Goal: Task Accomplishment & Management: Complete application form

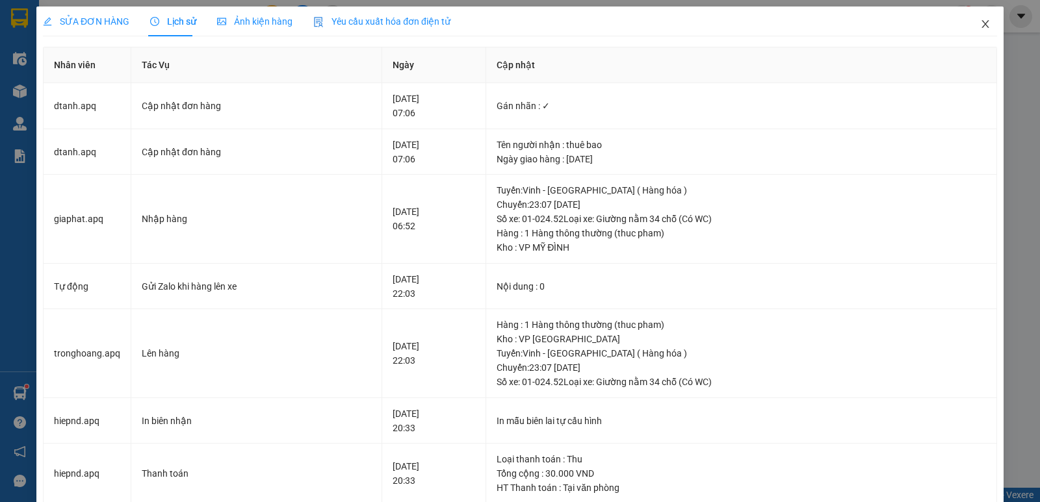
click at [980, 25] on icon "close" at bounding box center [985, 24] width 10 height 10
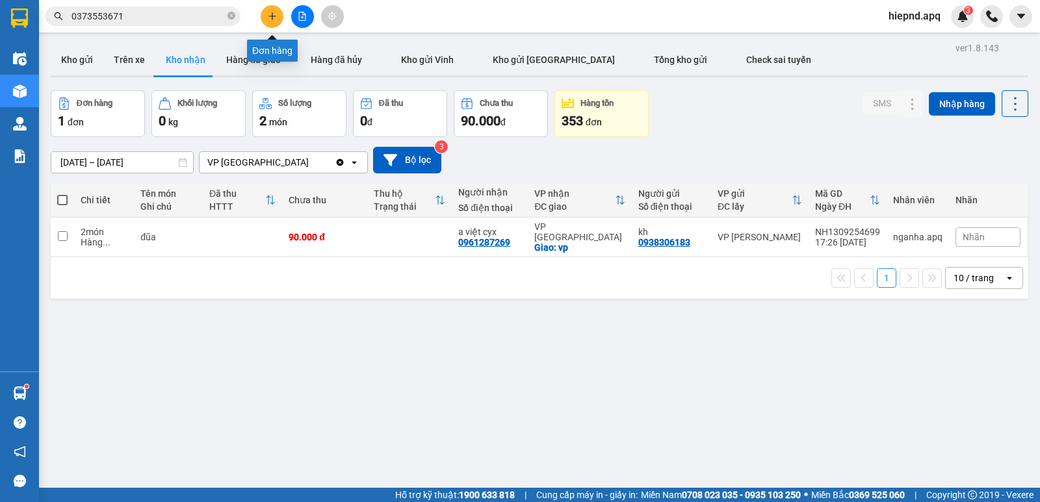
click at [277, 18] on button at bounding box center [272, 16] width 23 height 23
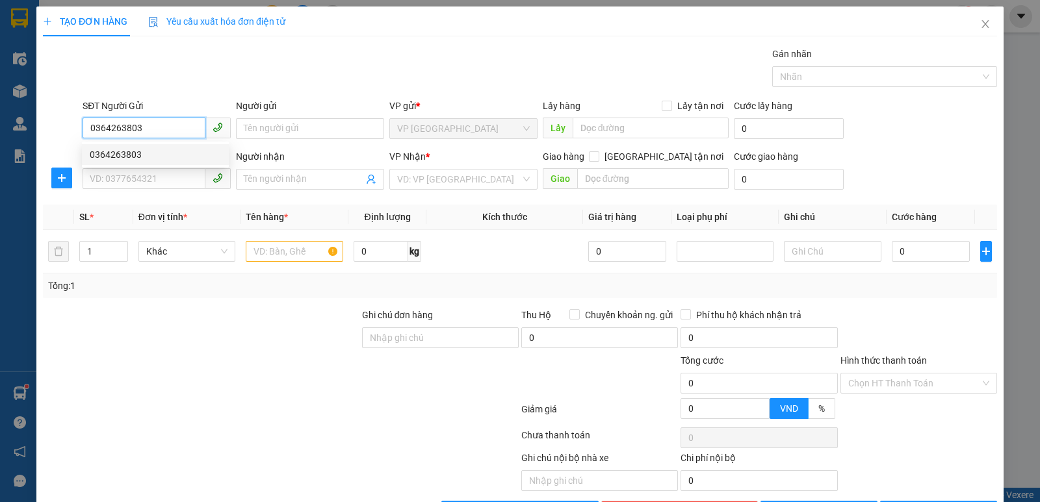
drag, startPoint x: 125, startPoint y: 152, endPoint x: 122, endPoint y: 168, distance: 15.9
click at [125, 153] on div "0364263803" at bounding box center [155, 155] width 131 height 14
type input "0364263803"
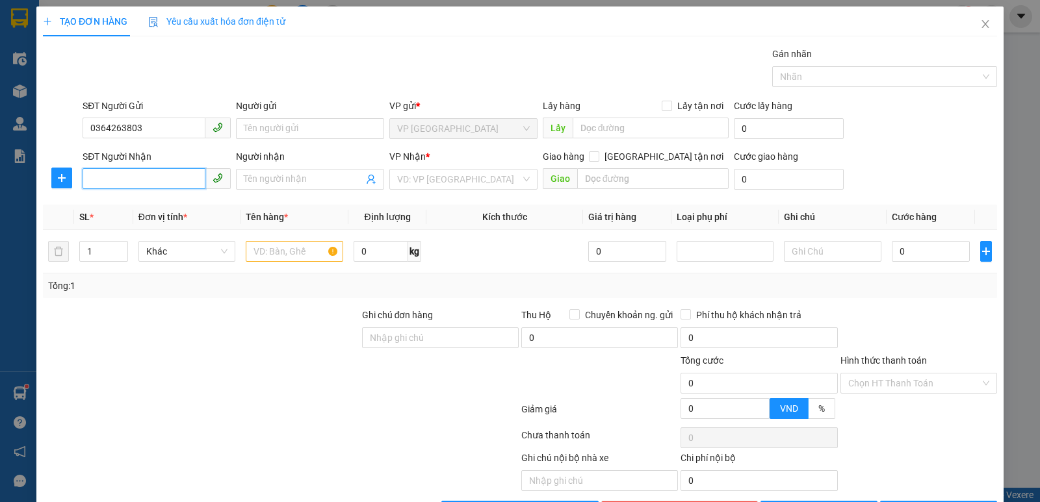
click at [119, 172] on input "SĐT Người Nhận" at bounding box center [144, 178] width 123 height 21
click at [114, 201] on div "0983420200 - tran thinh" at bounding box center [155, 205] width 131 height 14
type input "0983420200"
type input "tran thinh"
checkbox input "true"
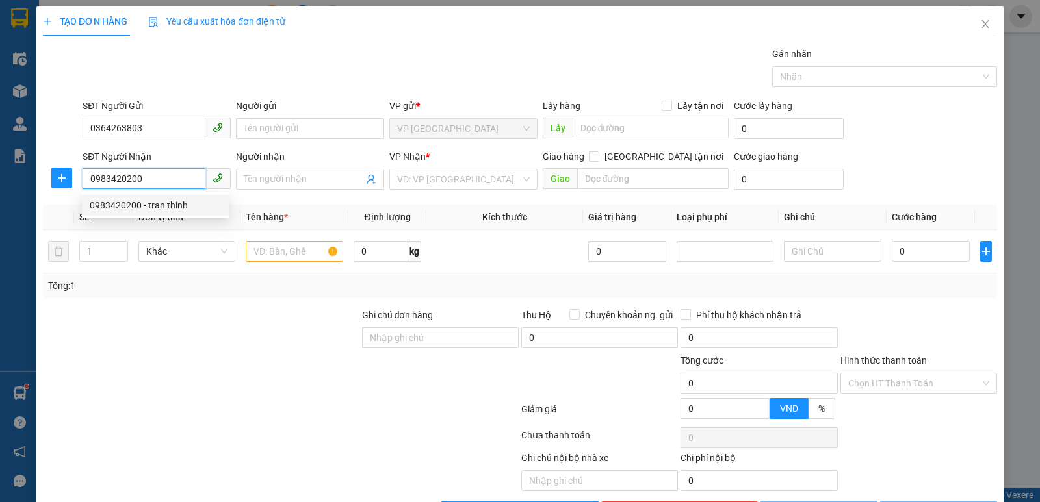
type input "nh"
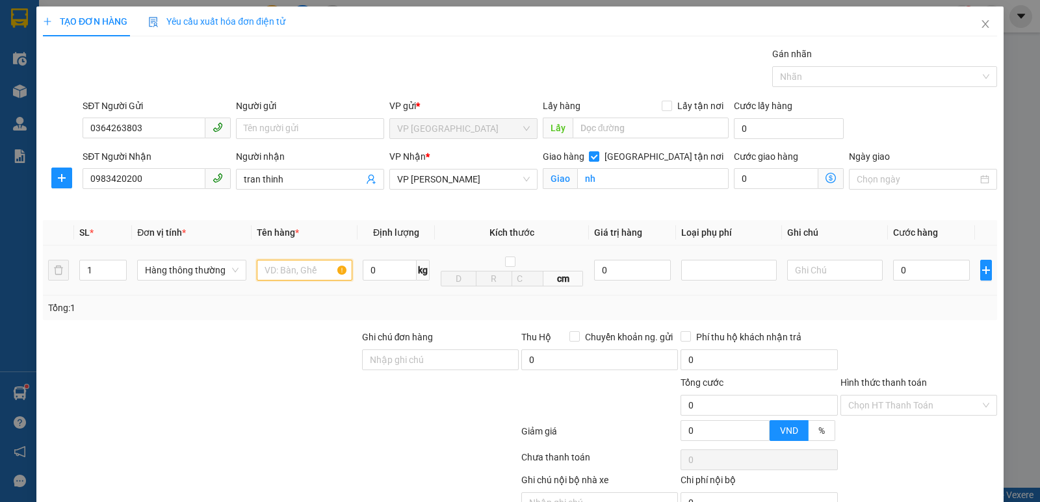
click at [284, 270] on input "text" at bounding box center [305, 270] width 96 height 21
type input "thuc pham"
click at [904, 274] on input "0" at bounding box center [931, 270] width 77 height 21
type input "4"
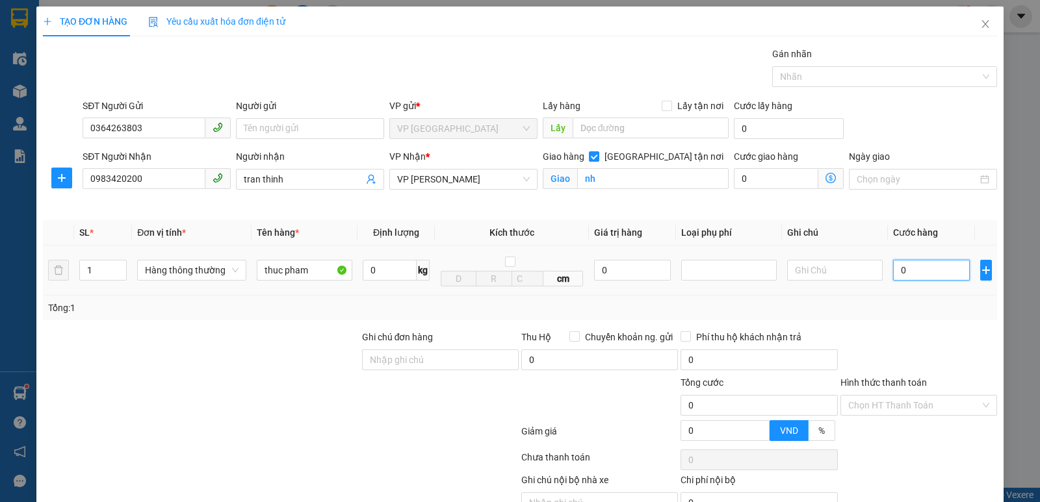
type input "4"
type input "40"
type input "400"
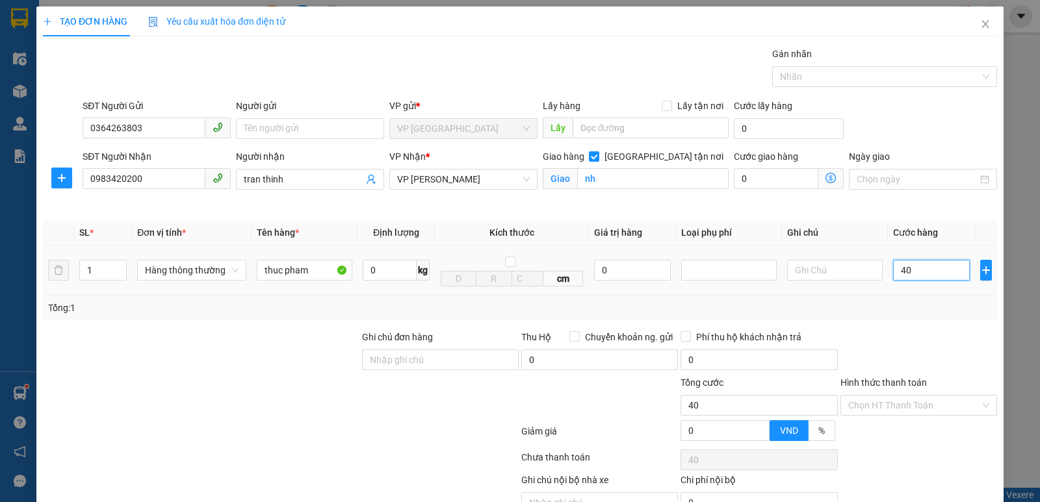
type input "400"
type input "4.000"
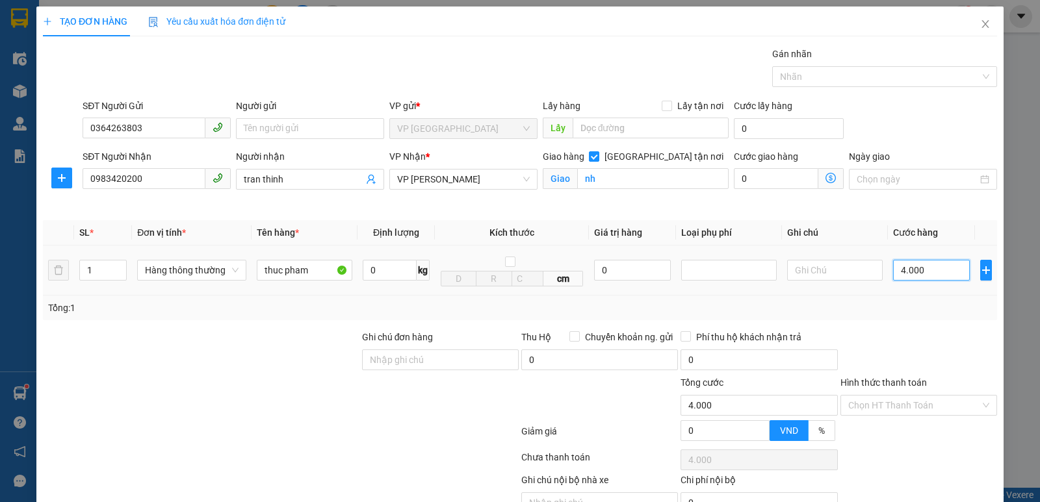
type input "40.000"
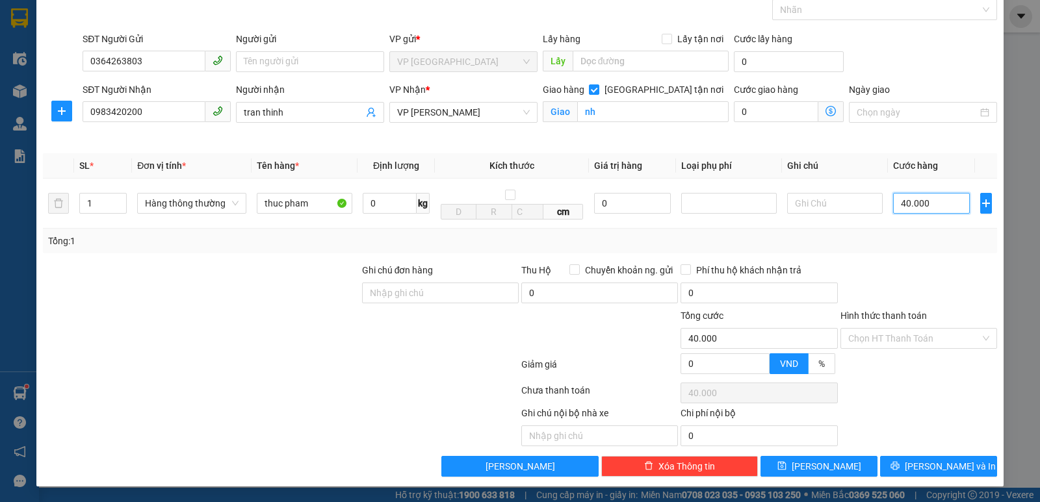
scroll to position [68, 0]
type input "40.000"
click at [923, 467] on span "[PERSON_NAME] và In" at bounding box center [950, 467] width 91 height 14
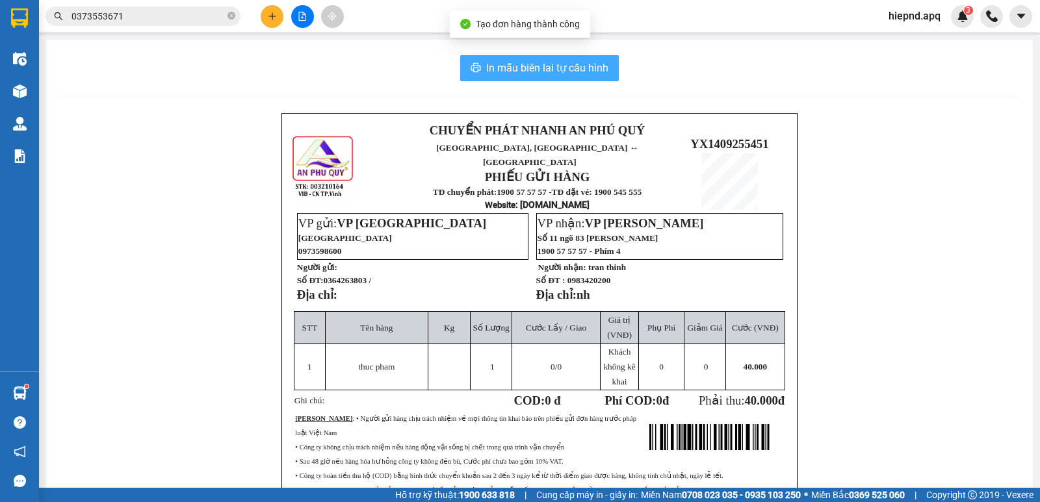
click at [534, 64] on span "In mẫu biên lai tự cấu hình" at bounding box center [547, 68] width 122 height 16
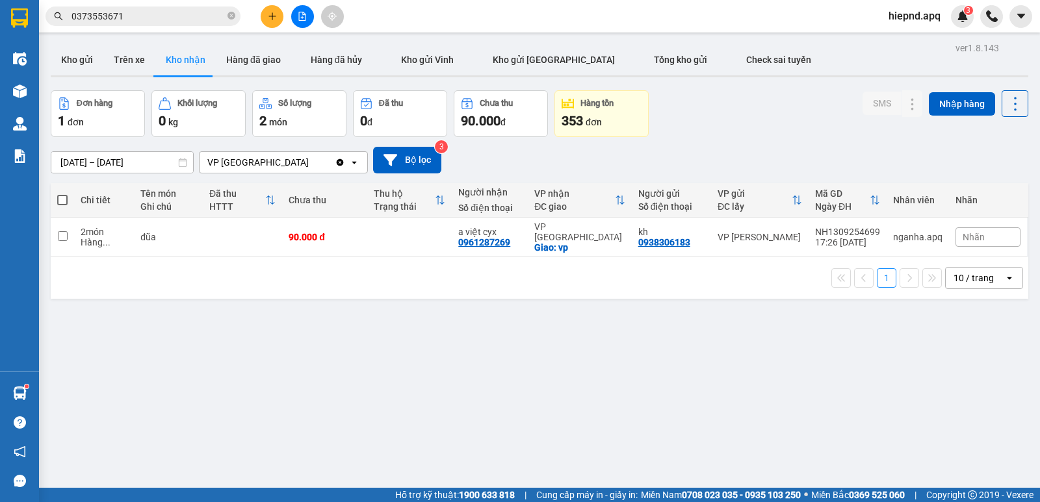
drag, startPoint x: 80, startPoint y: 62, endPoint x: 245, endPoint y: 29, distance: 168.4
click at [81, 60] on button "Kho gửi" at bounding box center [77, 59] width 53 height 31
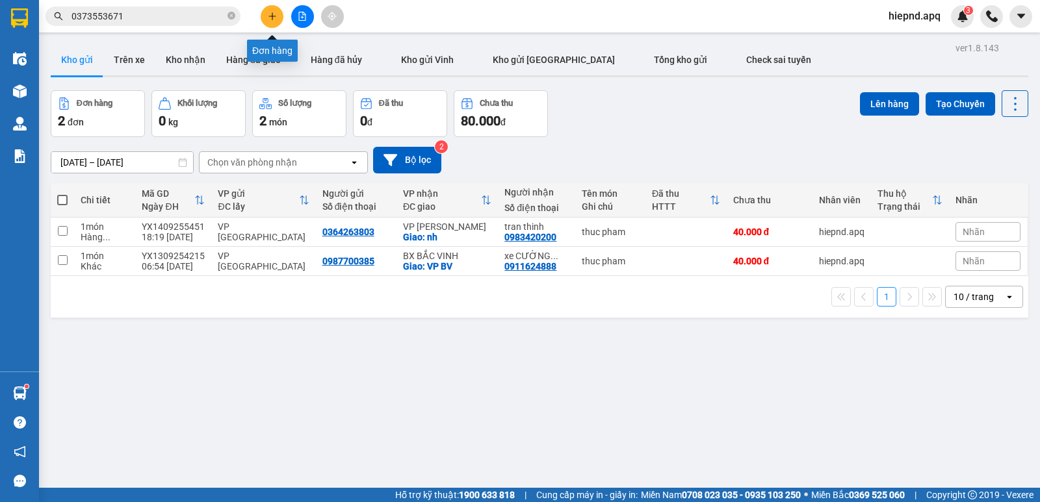
click at [271, 19] on icon "plus" at bounding box center [272, 16] width 9 height 9
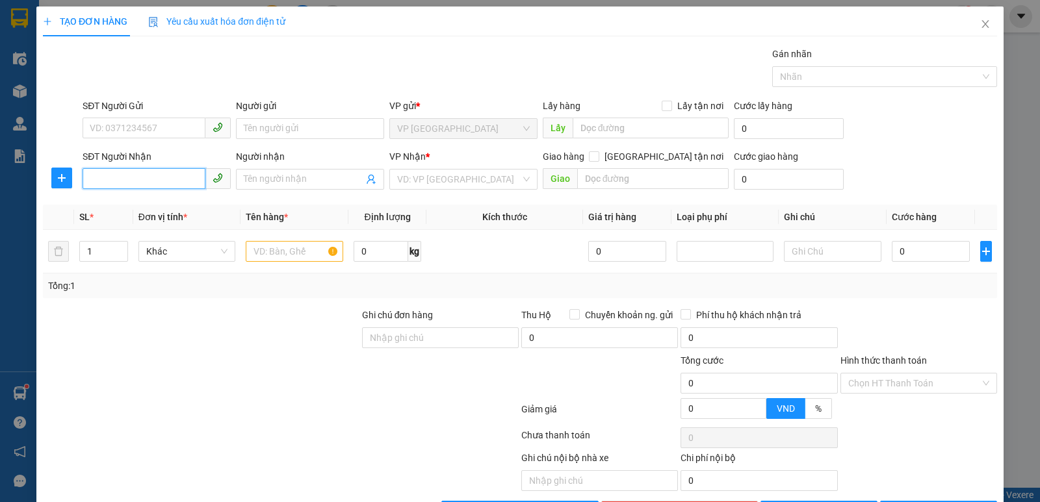
click at [131, 176] on input "SĐT Người Nhận" at bounding box center [144, 178] width 123 height 21
click at [145, 182] on input "0984304730" at bounding box center [144, 178] width 123 height 21
type input "0984304730"
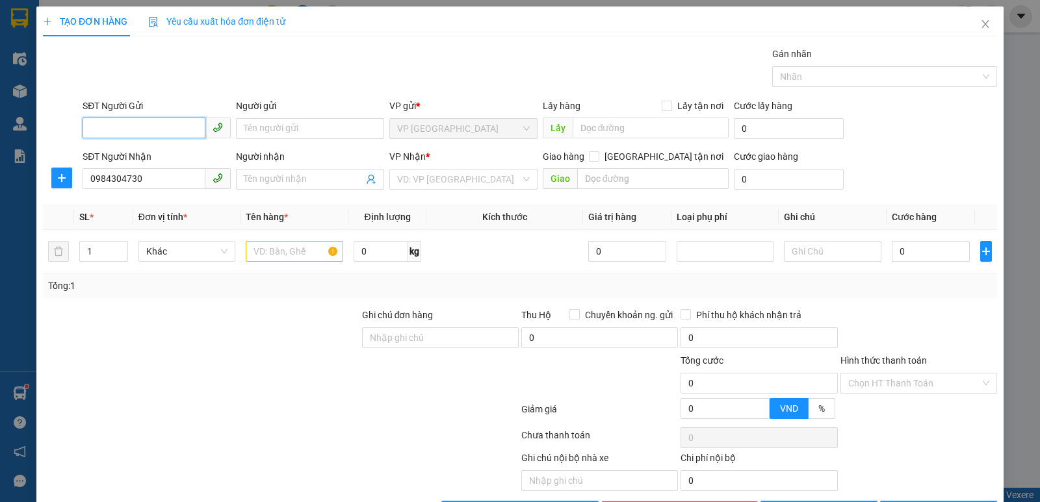
click at [105, 125] on input "SĐT Người Gửi" at bounding box center [144, 128] width 123 height 21
click at [145, 181] on input "0984304730" at bounding box center [144, 178] width 123 height 21
click at [137, 131] on input "SĐT Người Gửi" at bounding box center [144, 128] width 123 height 21
type input "0983183282"
click at [475, 179] on input "search" at bounding box center [459, 180] width 124 height 20
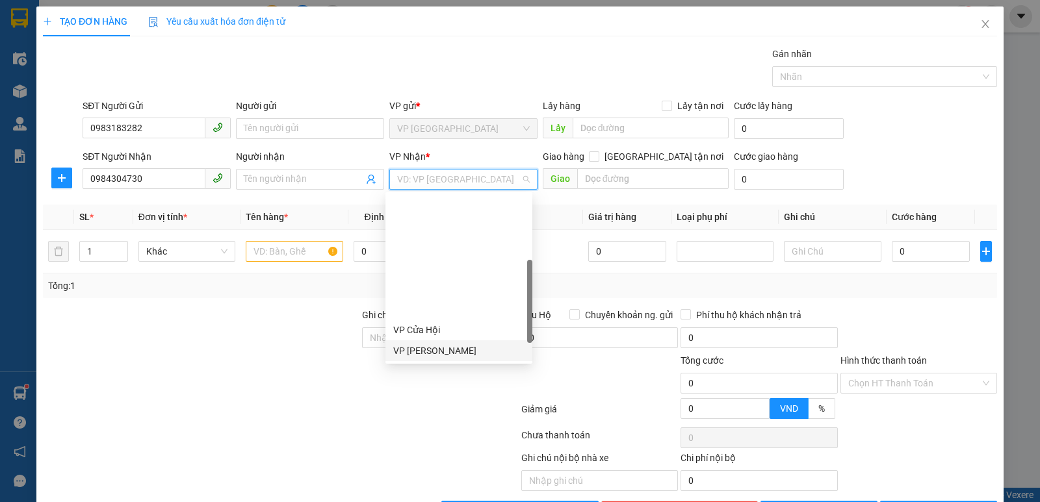
scroll to position [182, 0]
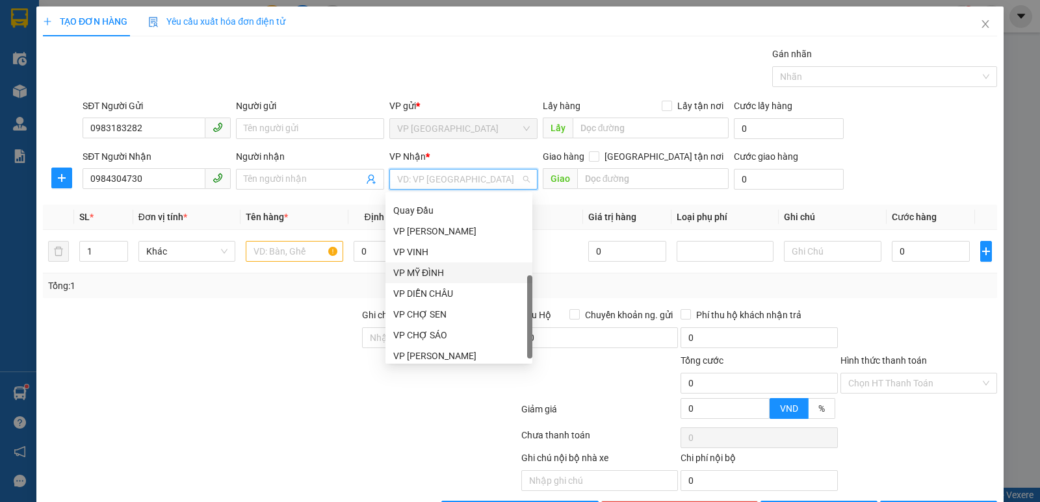
click at [436, 264] on div "VP MỸ ĐÌNH" at bounding box center [458, 273] width 147 height 21
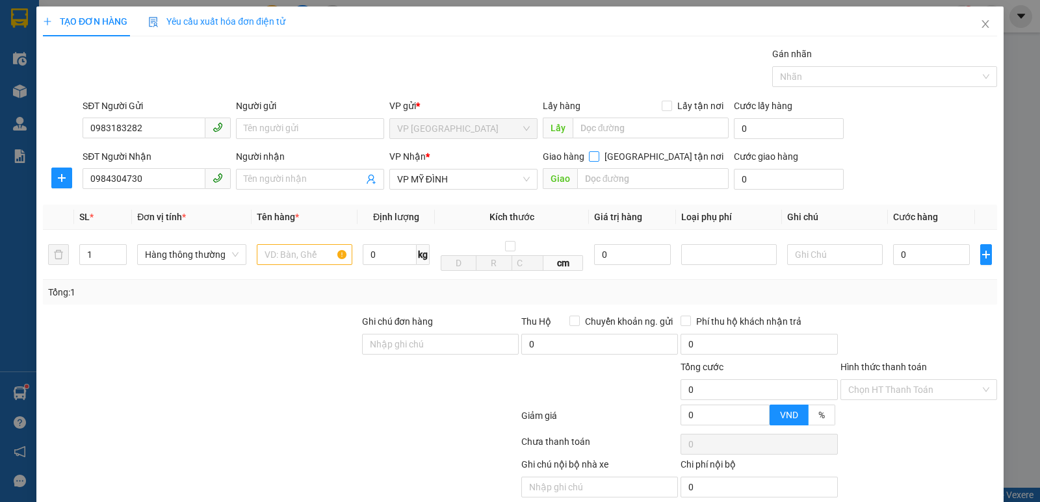
drag, startPoint x: 655, startPoint y: 155, endPoint x: 655, endPoint y: 166, distance: 11.1
click at [655, 166] on div "Giao hàng [GEOGRAPHIC_DATA] tận nơi" at bounding box center [636, 160] width 187 height 20
click at [619, 179] on input "text" at bounding box center [653, 178] width 152 height 21
type input "dương nội,[GEOGRAPHIC_DATA],[GEOGRAPHIC_DATA],hn"
click at [598, 155] on input "[GEOGRAPHIC_DATA] tận nơi" at bounding box center [593, 155] width 9 height 9
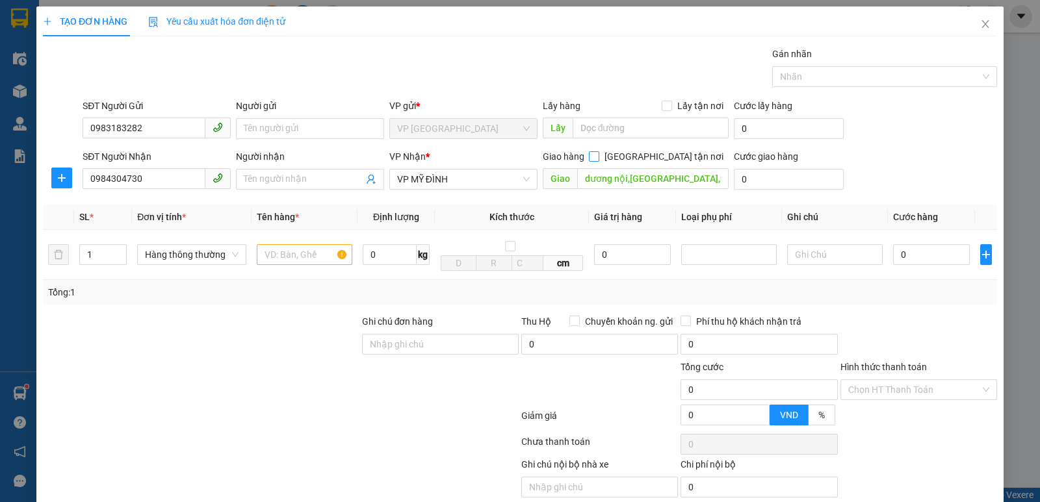
checkbox input "true"
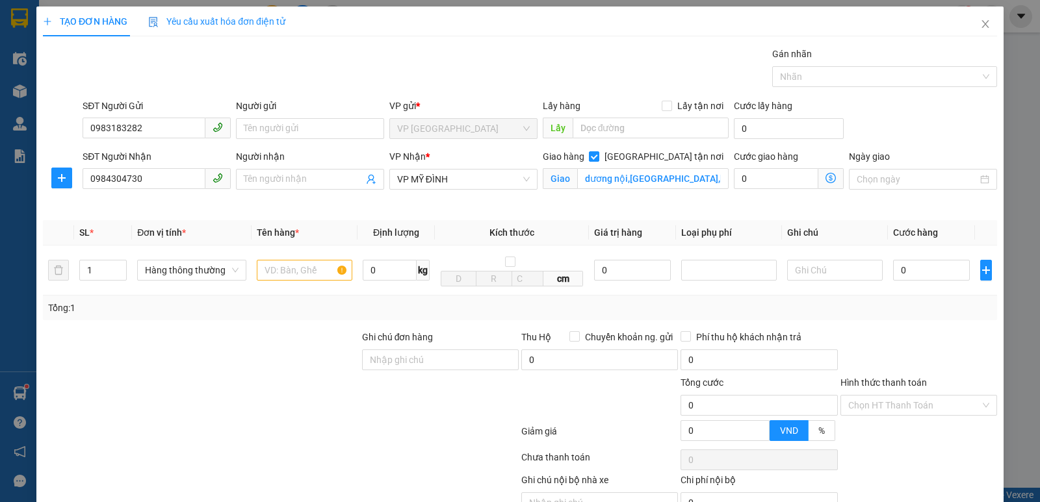
click at [826, 177] on icon "dollar-circle" at bounding box center [831, 178] width 10 height 10
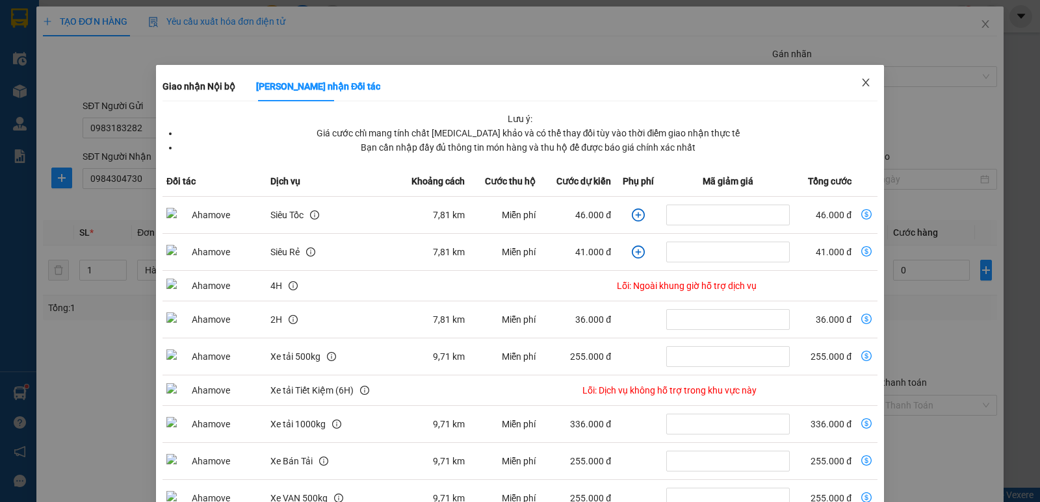
click at [861, 84] on icon "close" at bounding box center [866, 82] width 10 height 10
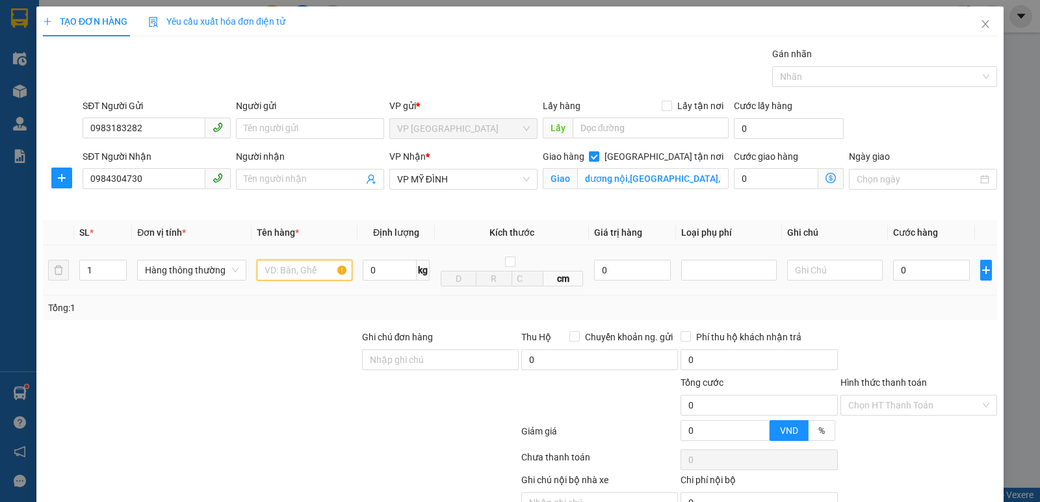
click at [302, 273] on input "text" at bounding box center [305, 270] width 96 height 21
type input "quạt"
click at [913, 274] on input "0" at bounding box center [931, 270] width 77 height 21
type input "4"
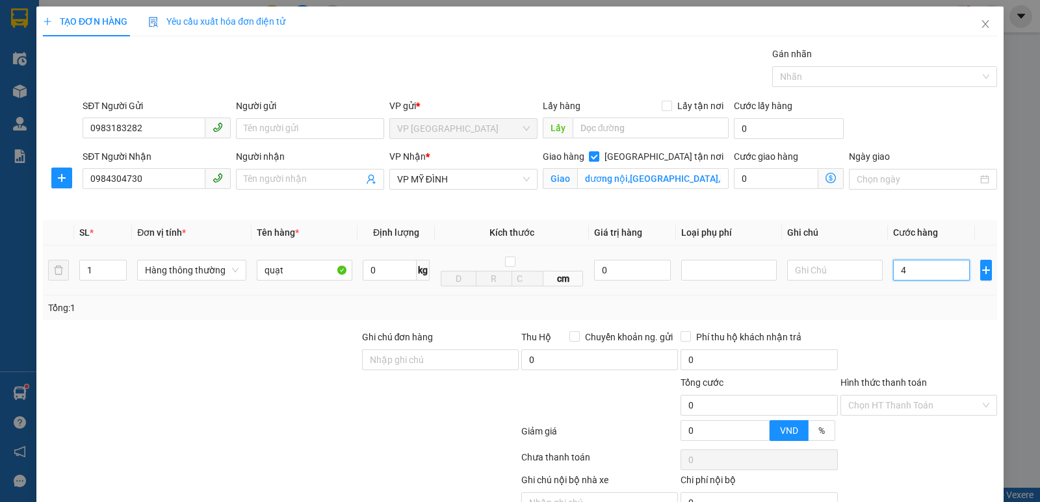
type input "4"
type input "40"
type input "400"
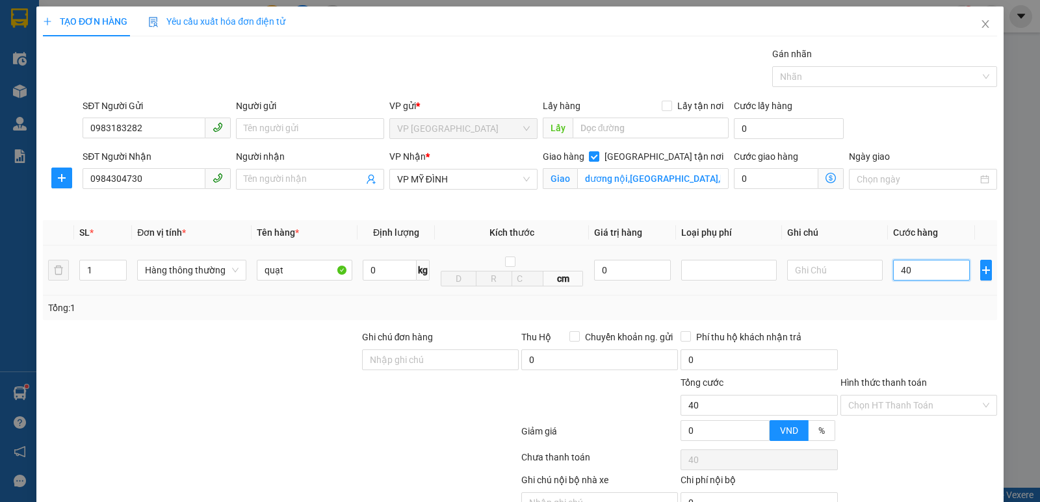
type input "400"
type input "4.000"
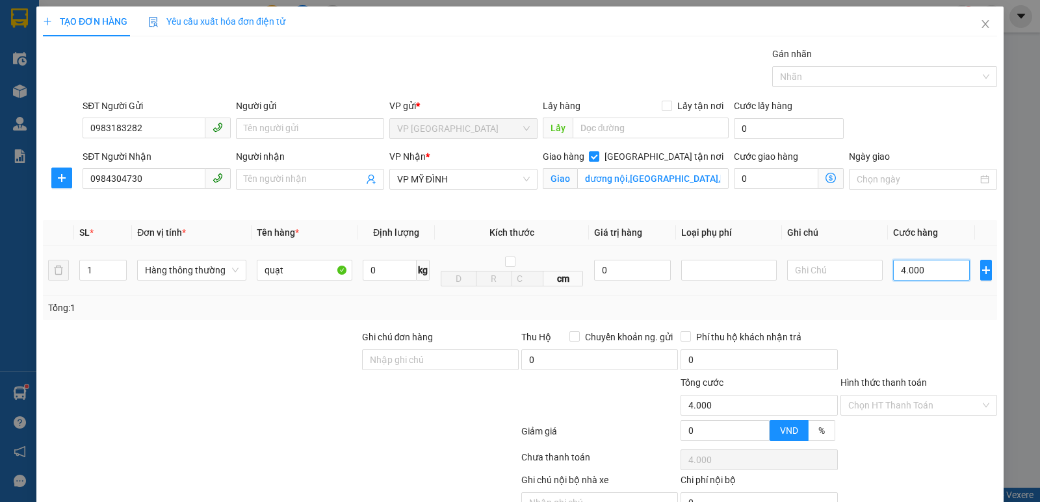
type input "40.000"
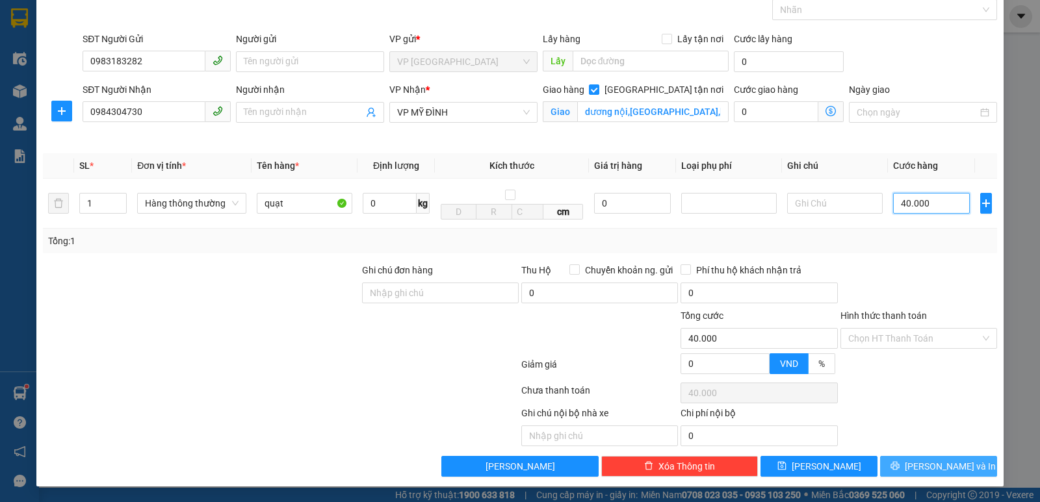
type input "40.000"
click at [926, 467] on span "[PERSON_NAME] và In" at bounding box center [950, 467] width 91 height 14
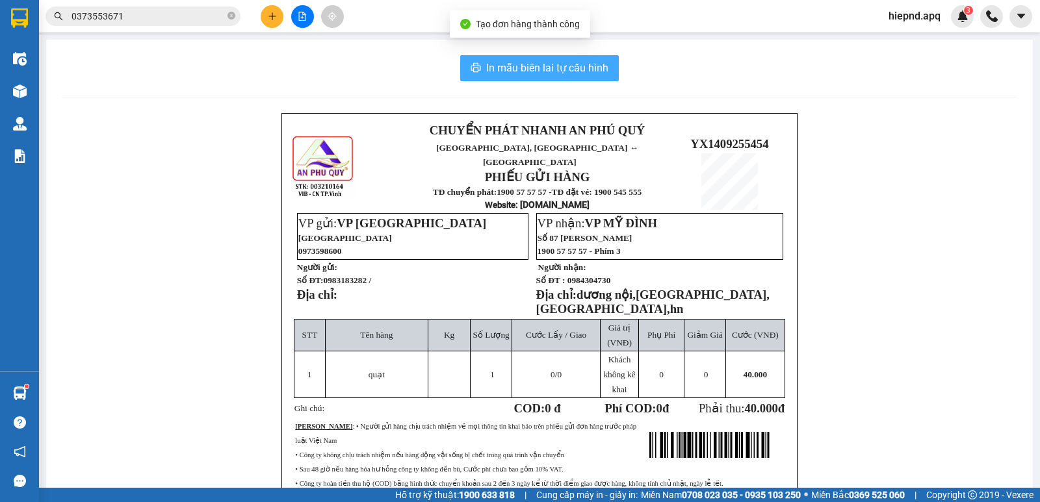
click at [551, 65] on span "In mẫu biên lai tự cấu hình" at bounding box center [547, 68] width 122 height 16
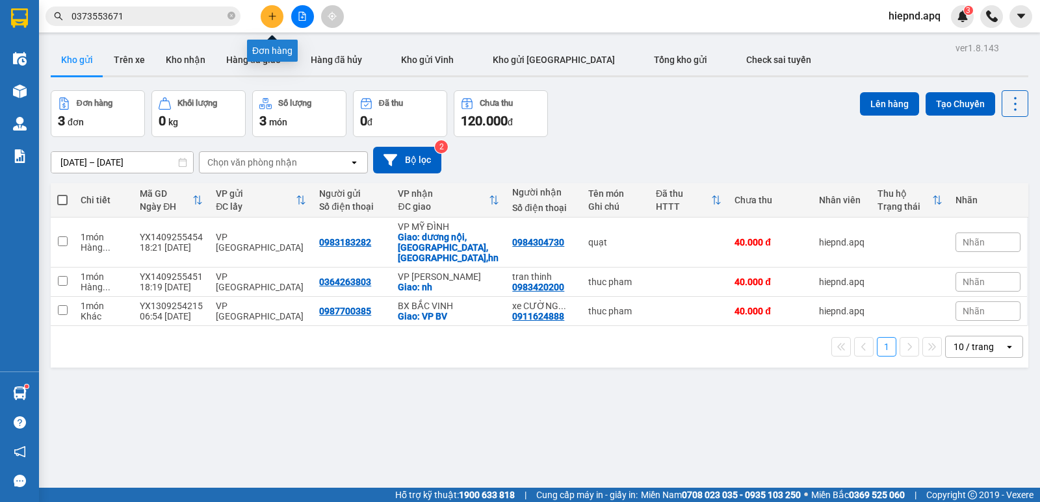
click at [269, 16] on icon "plus" at bounding box center [271, 16] width 7 height 1
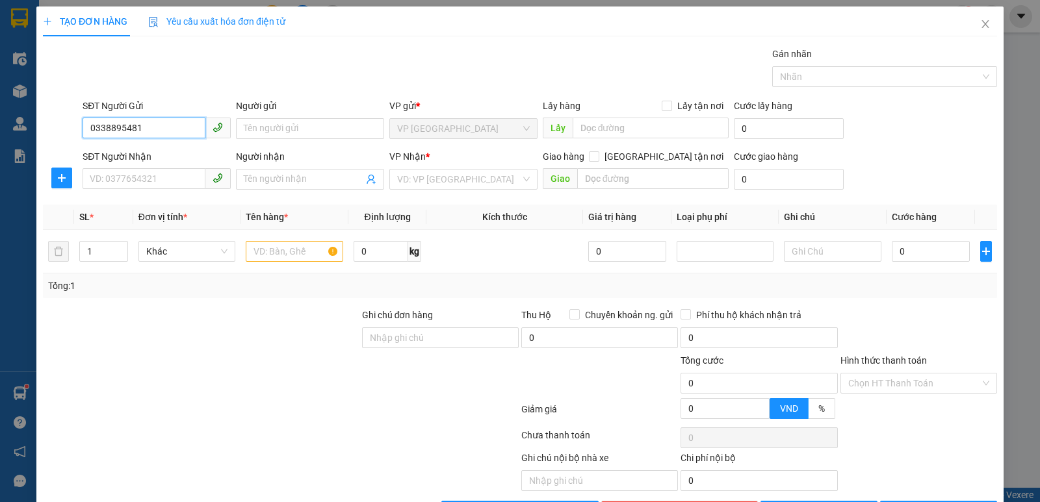
type input "0338895481"
click at [132, 166] on div "SĐT Người Nhận" at bounding box center [157, 160] width 148 height 20
click at [130, 182] on input "SĐT Người Nhận" at bounding box center [144, 178] width 123 height 21
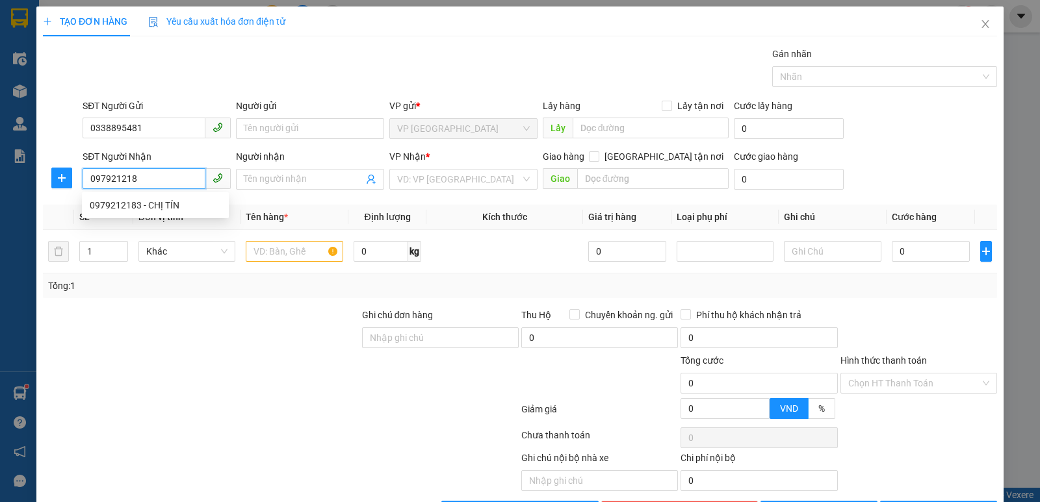
type input "0979212183"
click at [128, 207] on div "0979212183 - CHỊ TÍN" at bounding box center [155, 205] width 131 height 14
type input "CHỊ TÍN"
checkbox input "true"
type input "md"
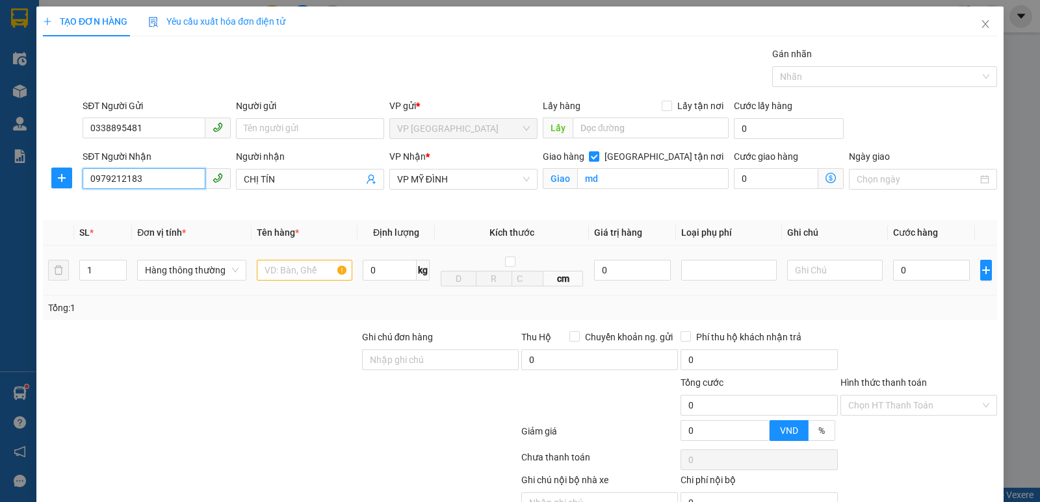
type input "0979212183"
click at [271, 277] on input "text" at bounding box center [305, 270] width 96 height 21
type input "thuc pham"
click at [925, 269] on input "0" at bounding box center [931, 270] width 77 height 21
type input "4"
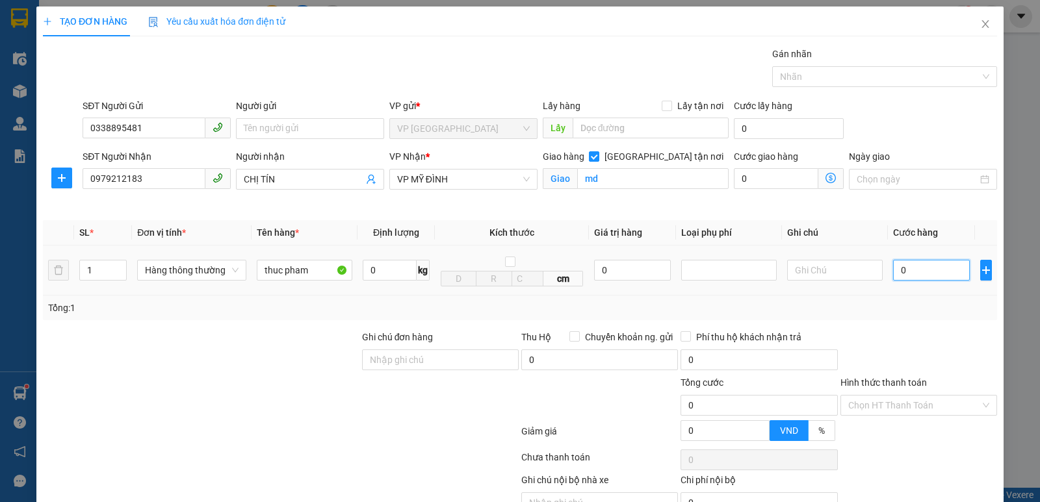
type input "4"
type input "40"
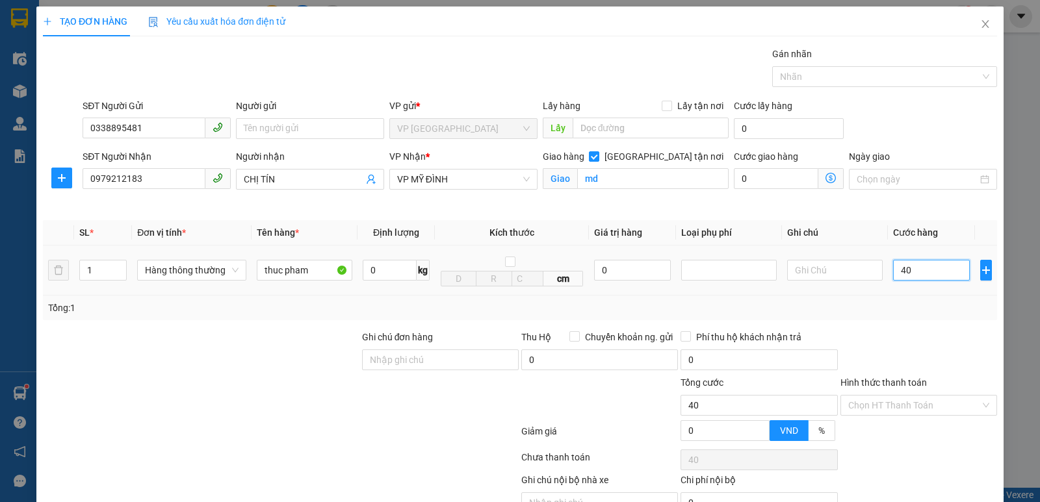
type input "400"
type input "4.000"
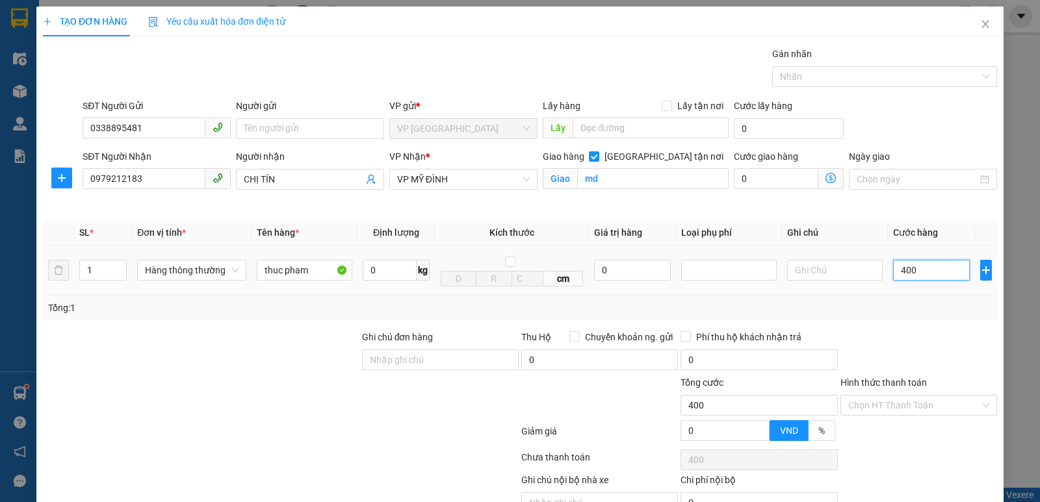
type input "4.000"
type input "40.000"
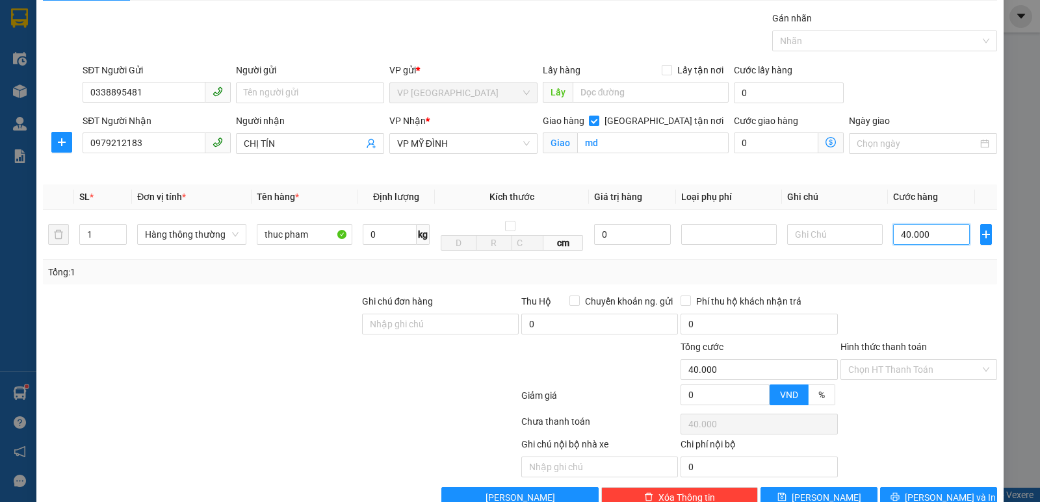
scroll to position [68, 0]
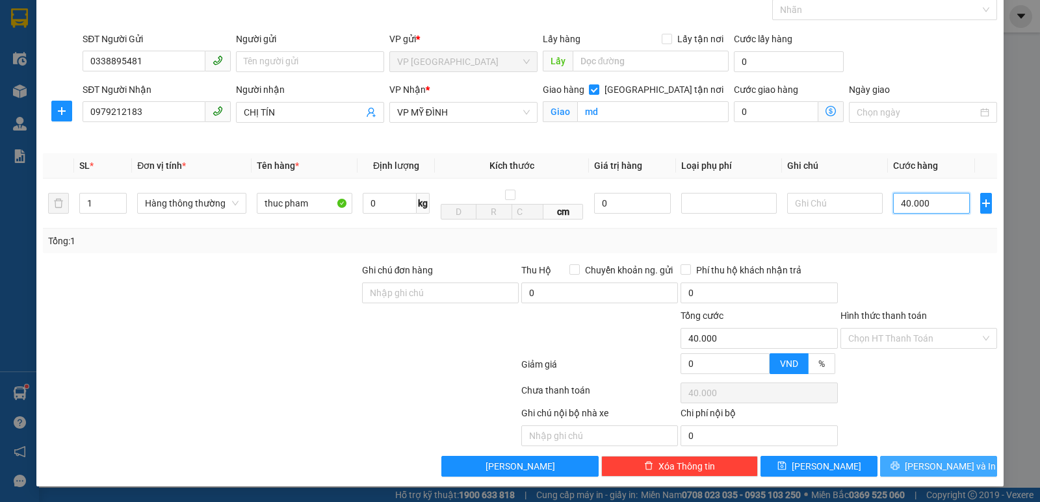
type input "40.000"
click at [931, 466] on span "[PERSON_NAME] và In" at bounding box center [950, 467] width 91 height 14
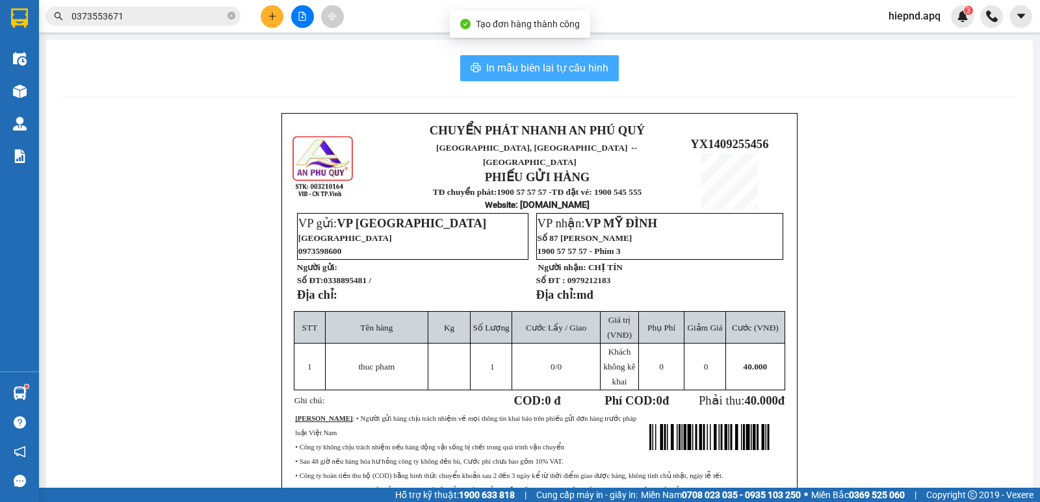
click at [488, 59] on button "In mẫu biên lai tự cấu hình" at bounding box center [539, 68] width 159 height 26
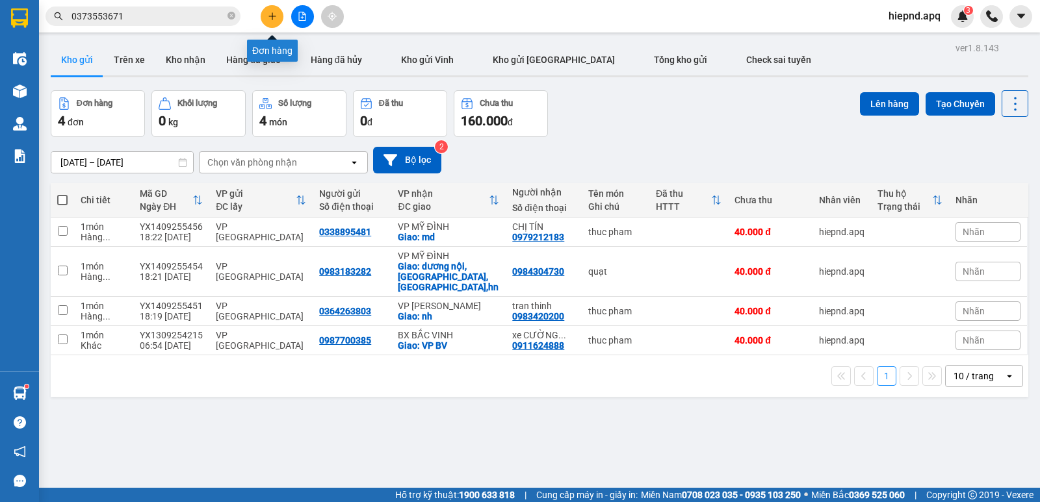
click at [270, 13] on icon "plus" at bounding box center [272, 16] width 9 height 9
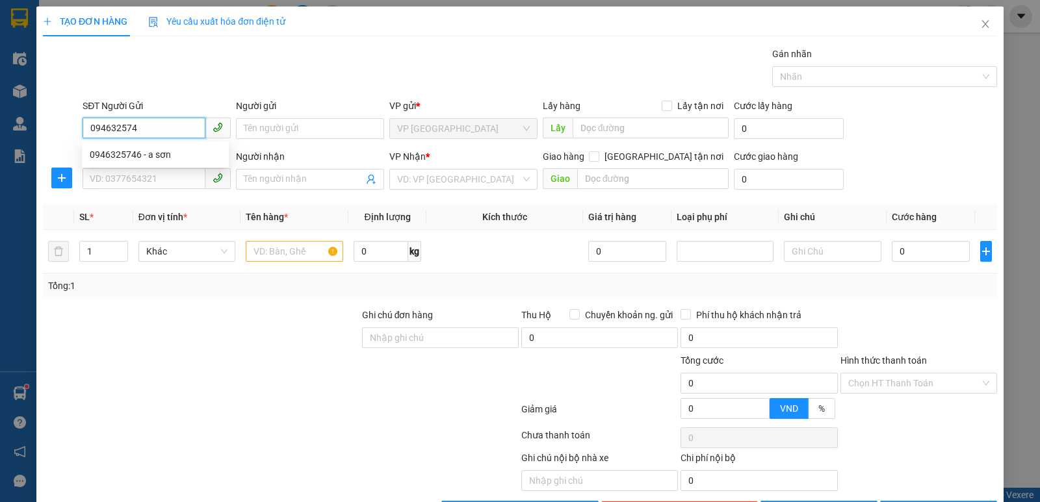
type input "0946325746"
click at [116, 158] on div "0946325746 - a sơn" at bounding box center [155, 155] width 131 height 14
type input "a sơn"
type input "0946325746"
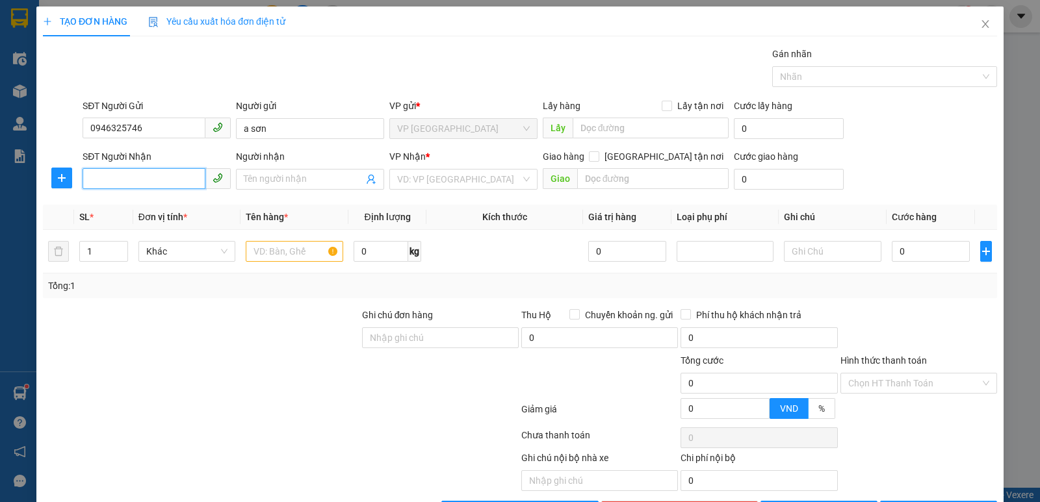
click at [120, 185] on input "SĐT Người Nhận" at bounding box center [144, 178] width 123 height 21
type input "0977253462"
click at [438, 179] on input "search" at bounding box center [459, 180] width 124 height 20
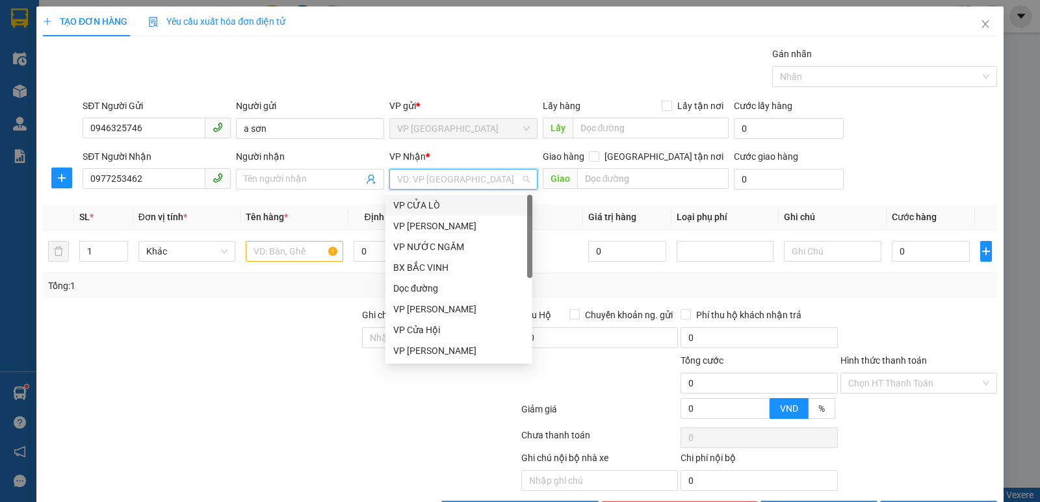
scroll to position [182, 0]
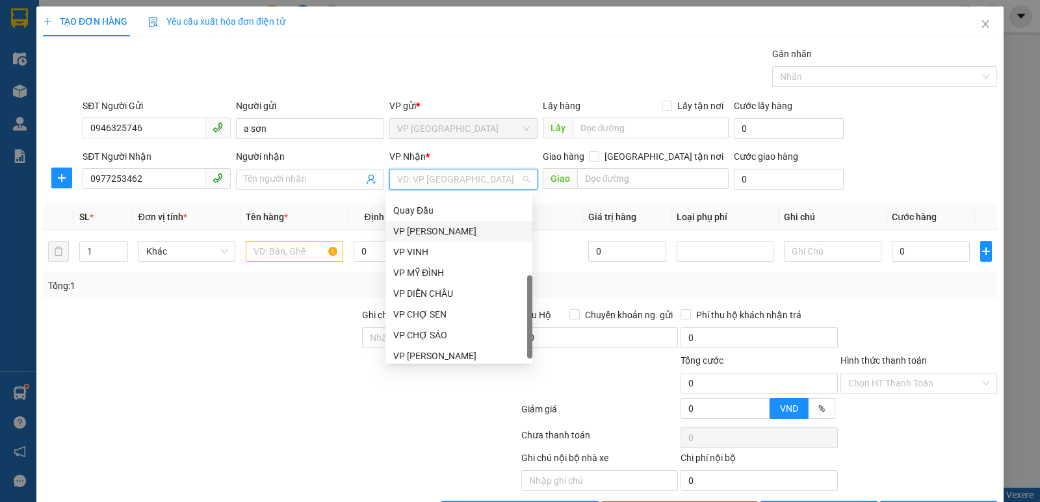
click at [440, 235] on div "VP [PERSON_NAME]" at bounding box center [458, 231] width 131 height 14
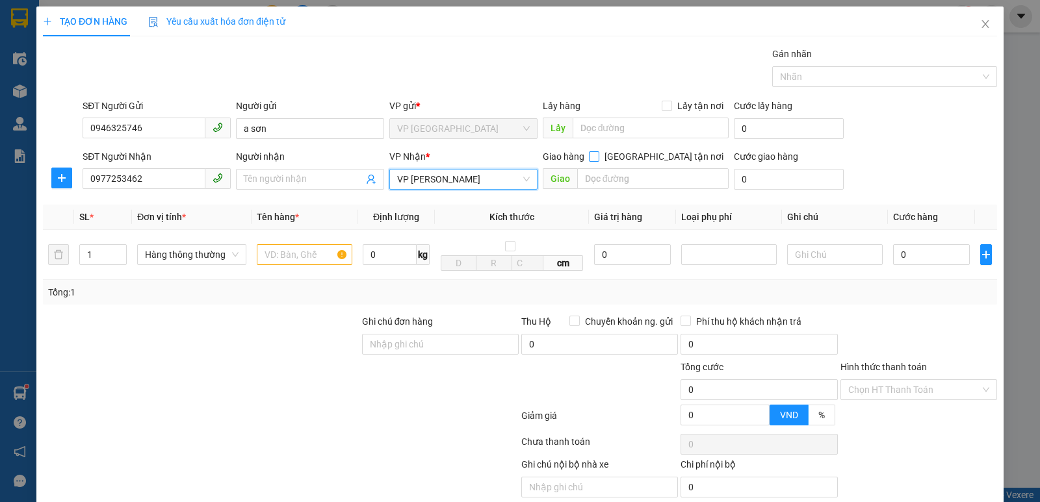
click at [598, 157] on input "[GEOGRAPHIC_DATA] tận nơi" at bounding box center [593, 155] width 9 height 9
checkbox input "true"
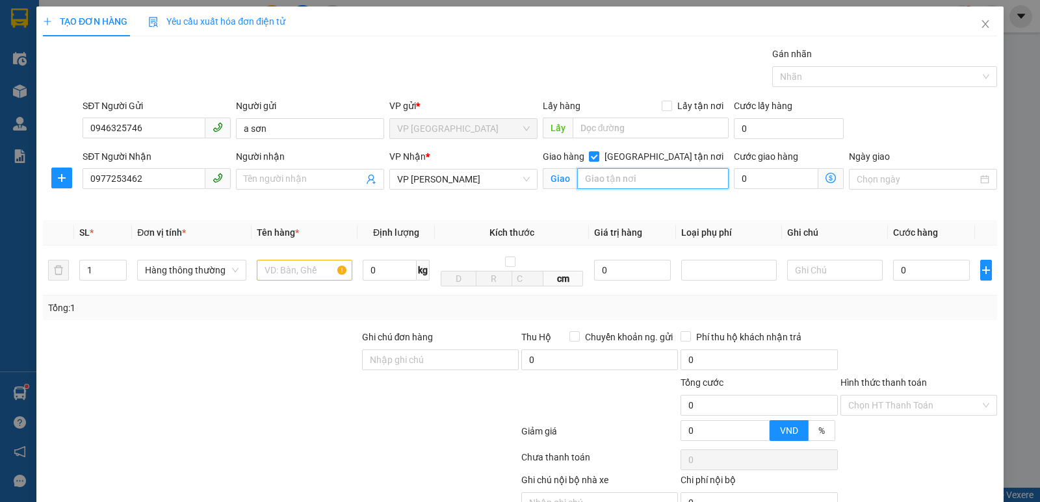
click at [638, 177] on input "text" at bounding box center [653, 178] width 152 height 21
type input "nh"
click at [276, 272] on input "text" at bounding box center [305, 270] width 96 height 21
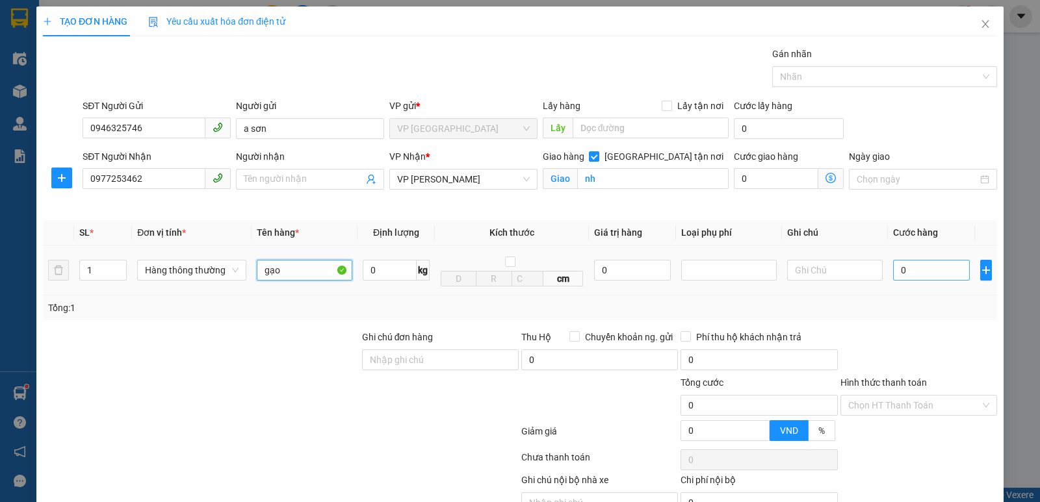
type input "gạo"
click at [917, 270] on input "0" at bounding box center [931, 270] width 77 height 21
type input "4"
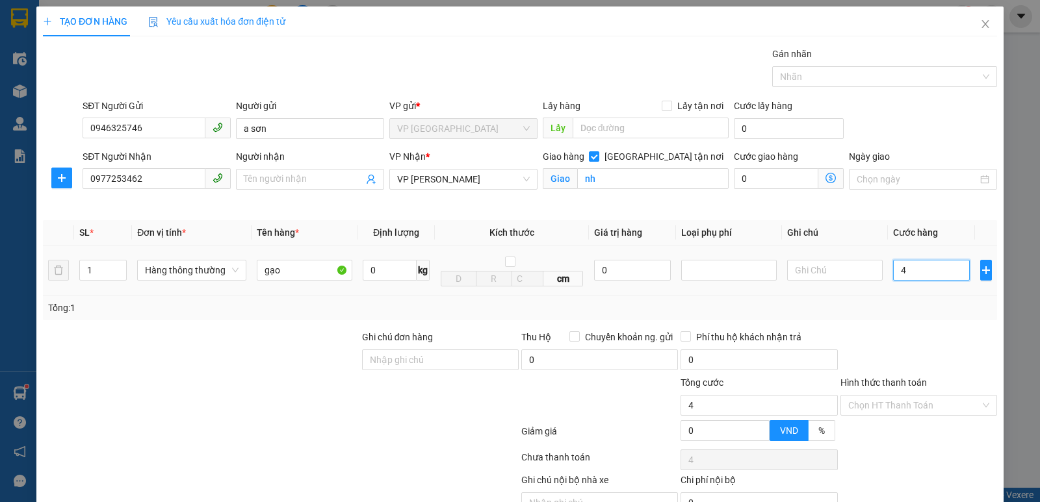
type input "40"
type input "400"
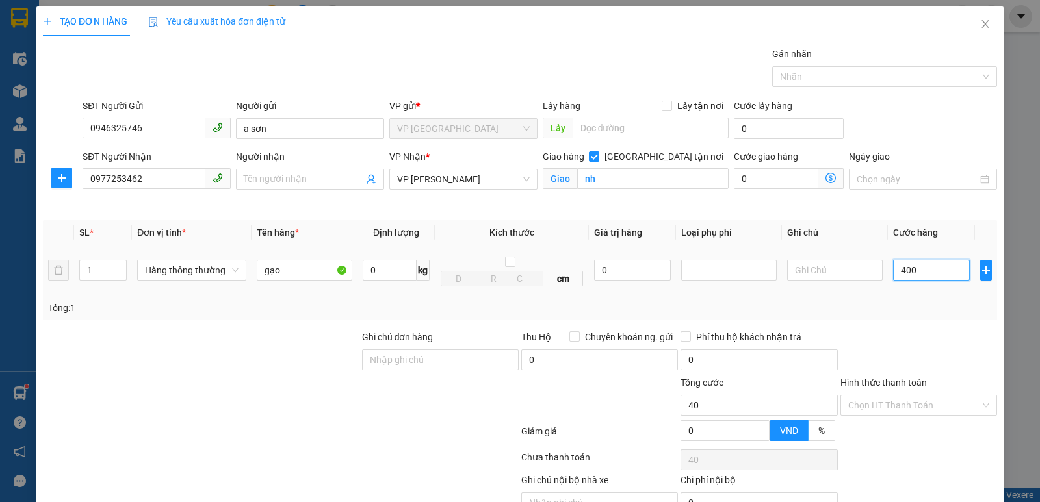
type input "400"
type input "4.000"
type input "40.000"
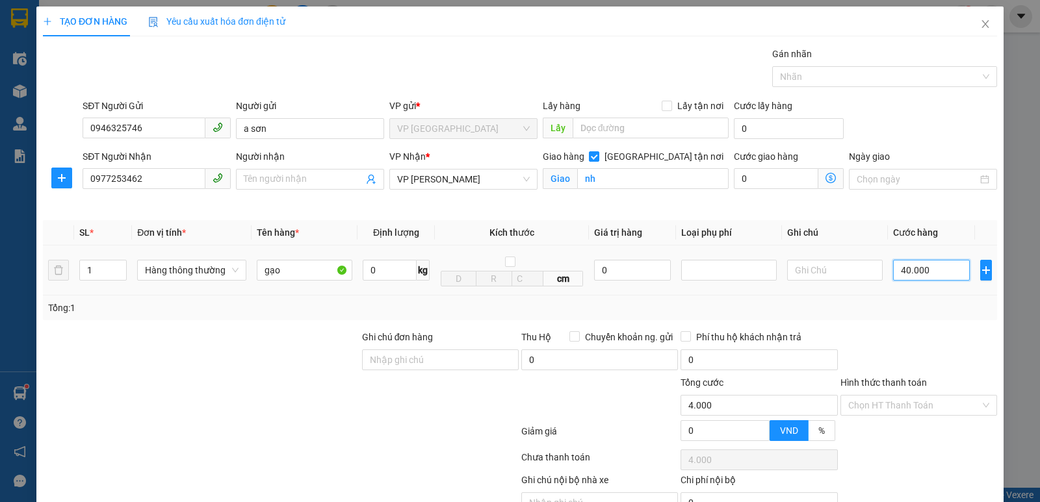
type input "40.000"
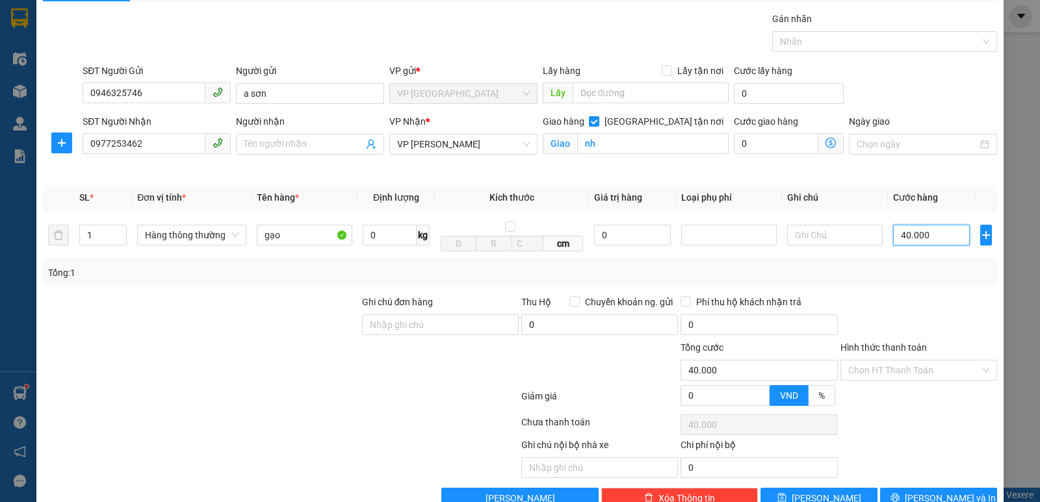
scroll to position [68, 0]
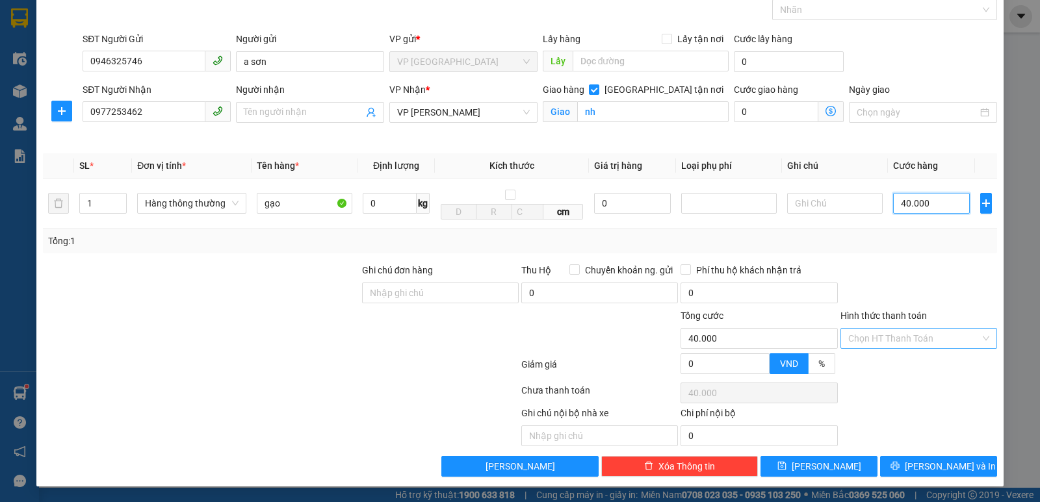
type input "40.000"
click at [897, 342] on input "Hình thức thanh toán" at bounding box center [914, 339] width 132 height 20
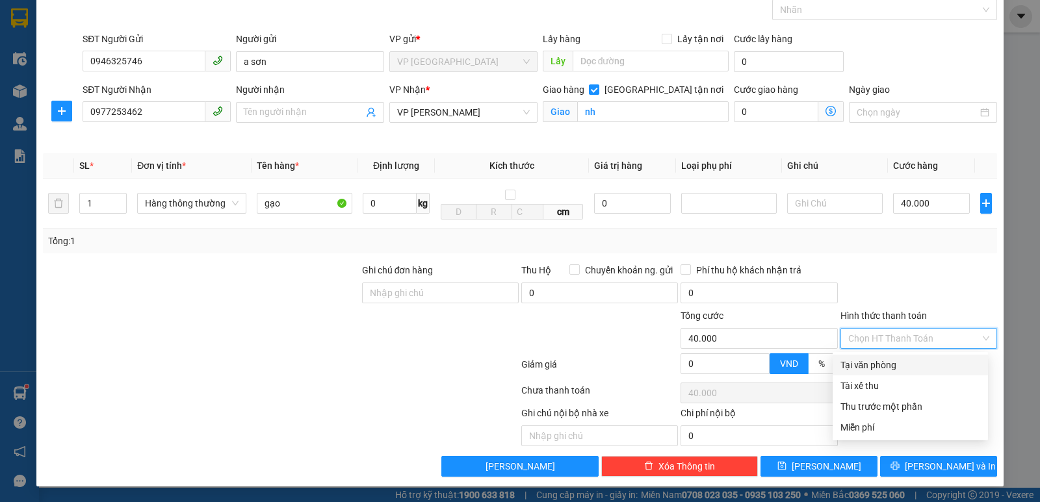
click at [889, 365] on div "Tại văn phòng" at bounding box center [910, 365] width 140 height 14
type input "0"
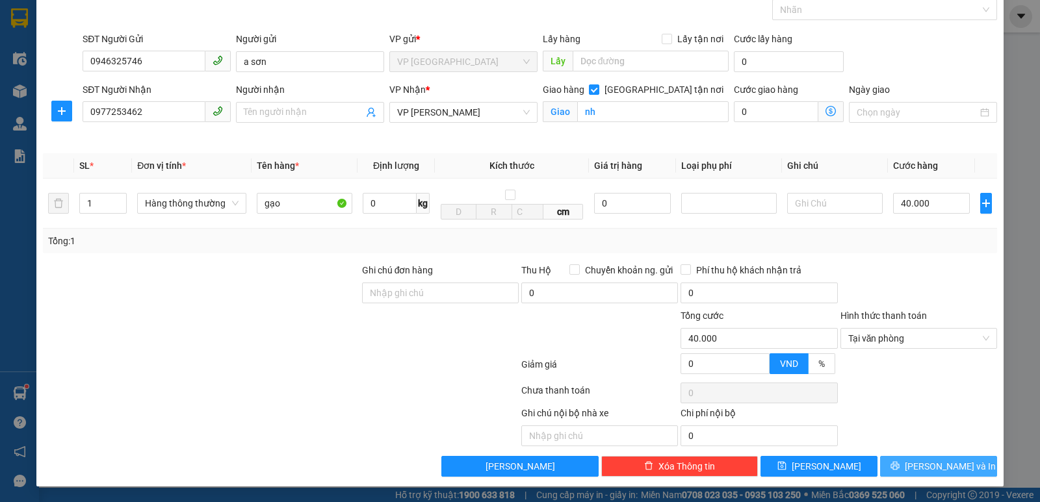
click at [928, 468] on span "[PERSON_NAME] và In" at bounding box center [950, 467] width 91 height 14
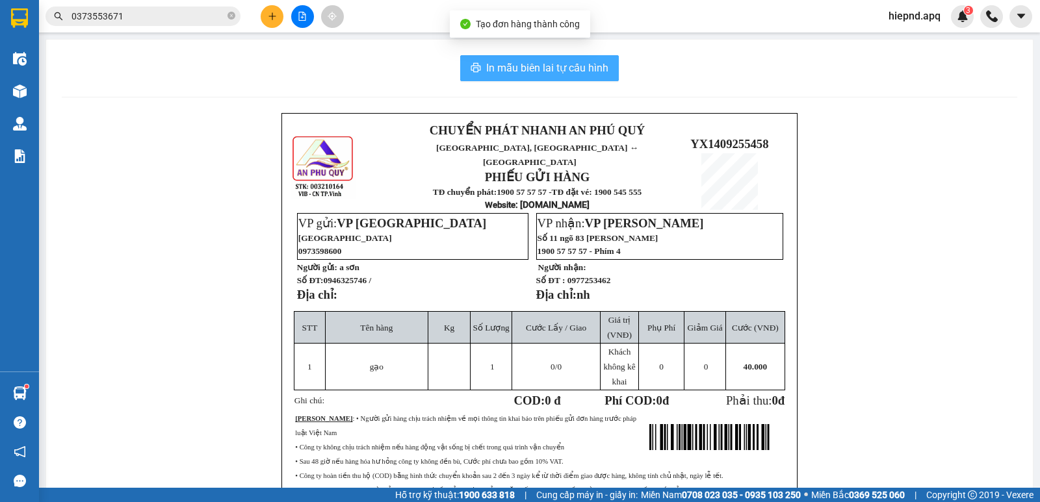
click at [555, 73] on span "In mẫu biên lai tự cấu hình" at bounding box center [547, 68] width 122 height 16
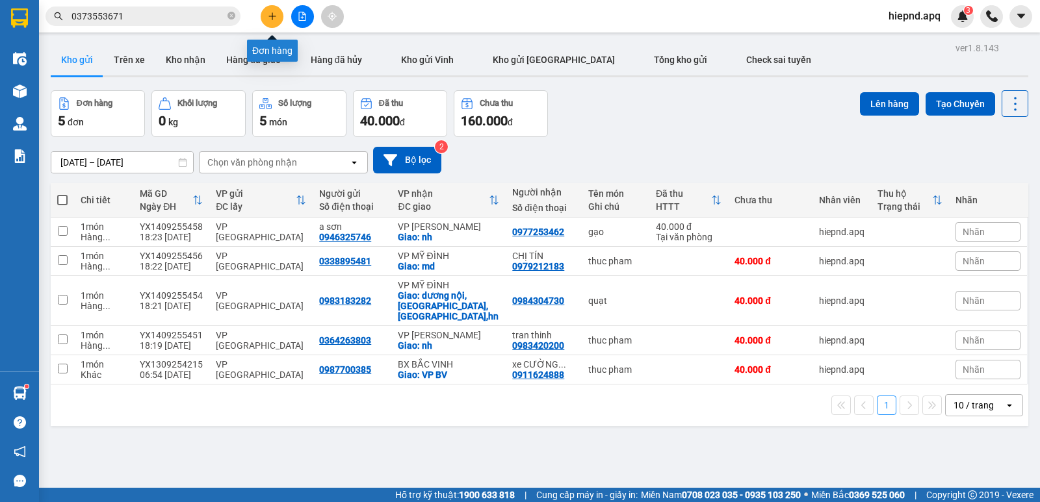
click at [265, 18] on button at bounding box center [272, 16] width 23 height 23
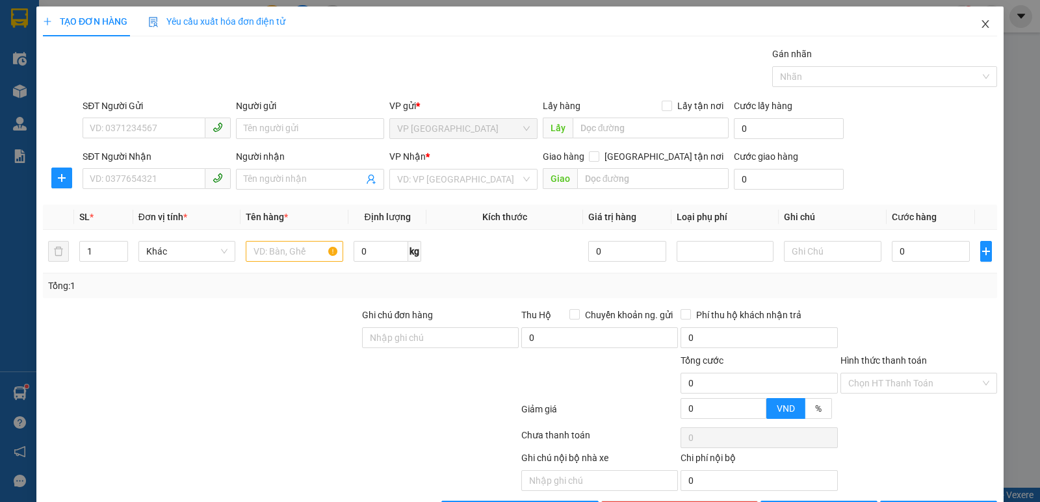
click at [980, 24] on icon "close" at bounding box center [985, 24] width 10 height 10
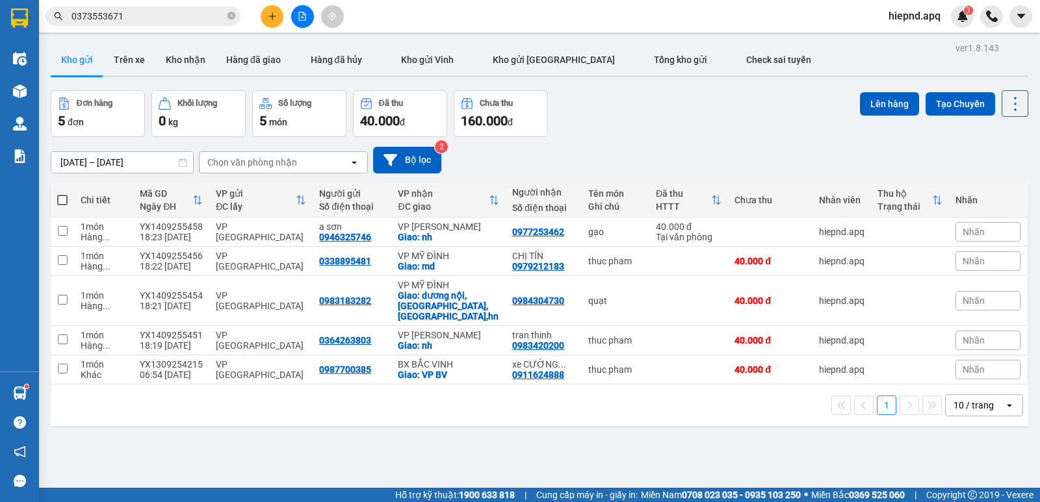
drag, startPoint x: 92, startPoint y: 392, endPoint x: 44, endPoint y: 393, distance: 47.5
click at [44, 393] on main "ver 1.8.143 Kho gửi Trên xe Kho nhận Hàng đã giao Hàng đã hủy Kho gửi [PERSON_N…" at bounding box center [520, 244] width 1040 height 488
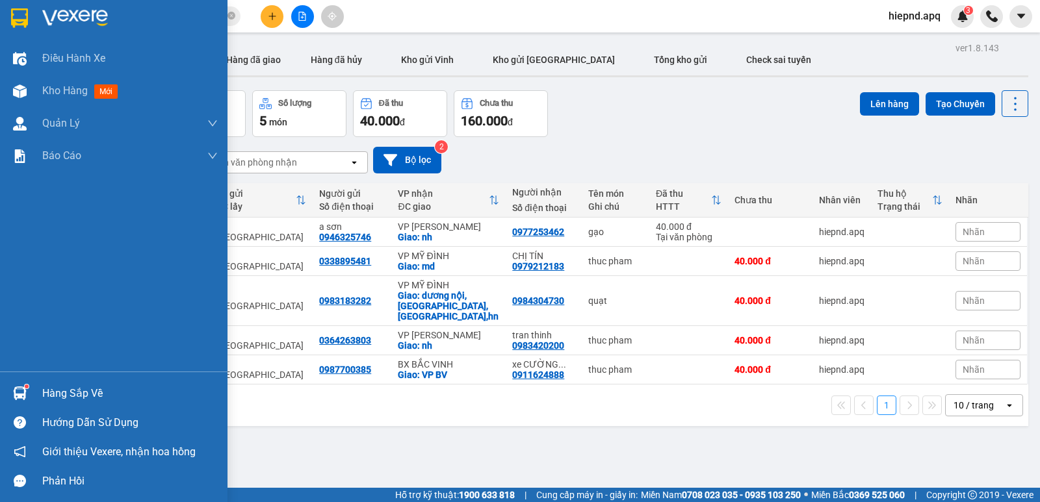
drag, startPoint x: 51, startPoint y: 395, endPoint x: 47, endPoint y: 387, distance: 9.3
click at [49, 391] on div "Hàng sắp về" at bounding box center [130, 394] width 176 height 20
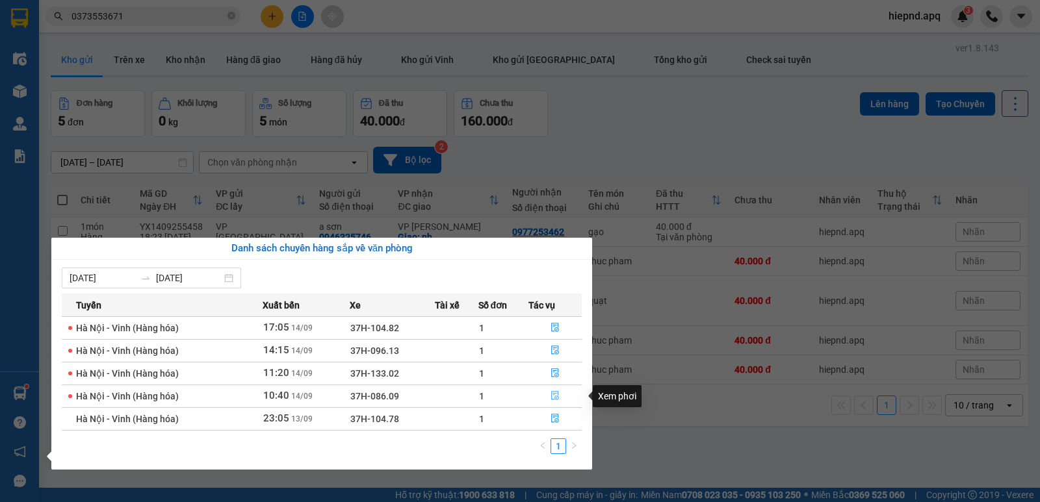
click at [549, 396] on button "button" at bounding box center [555, 396] width 52 height 21
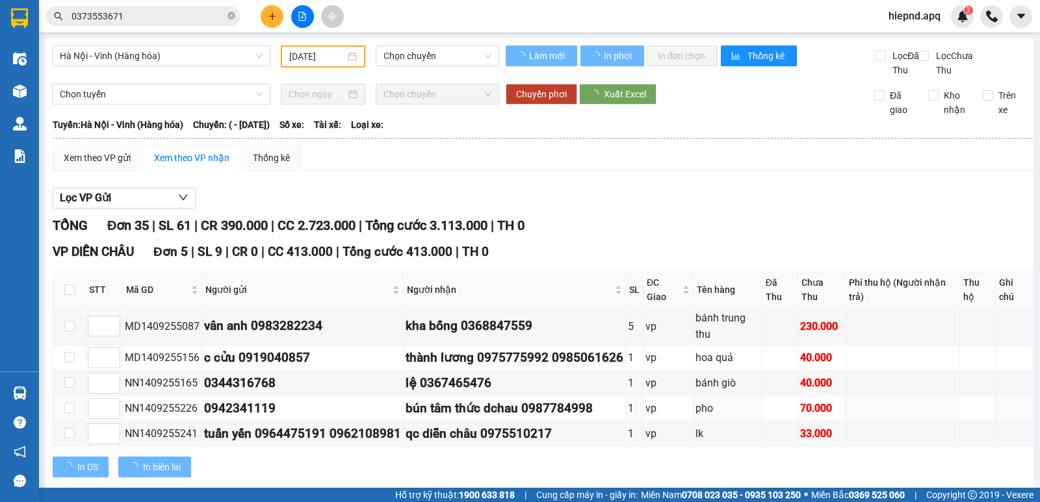
type input "[DATE]"
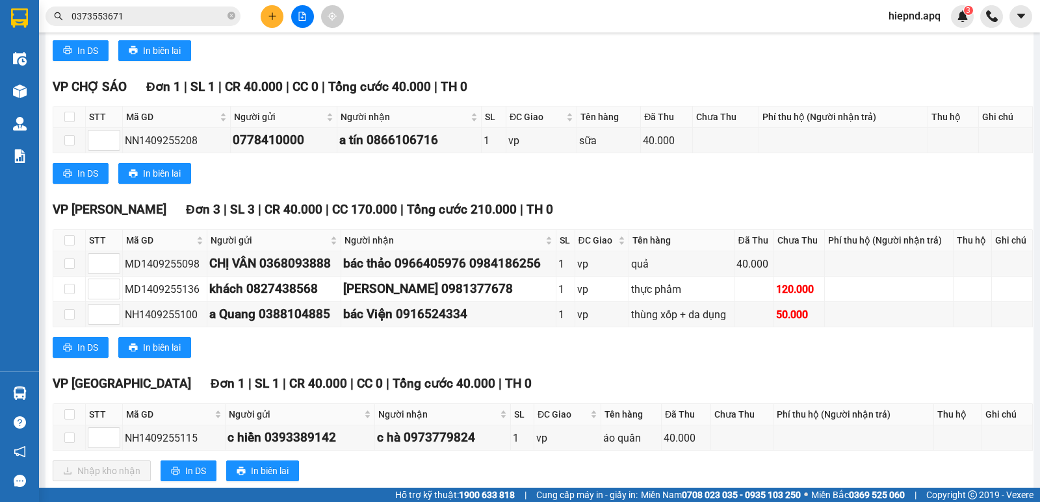
scroll to position [520, 0]
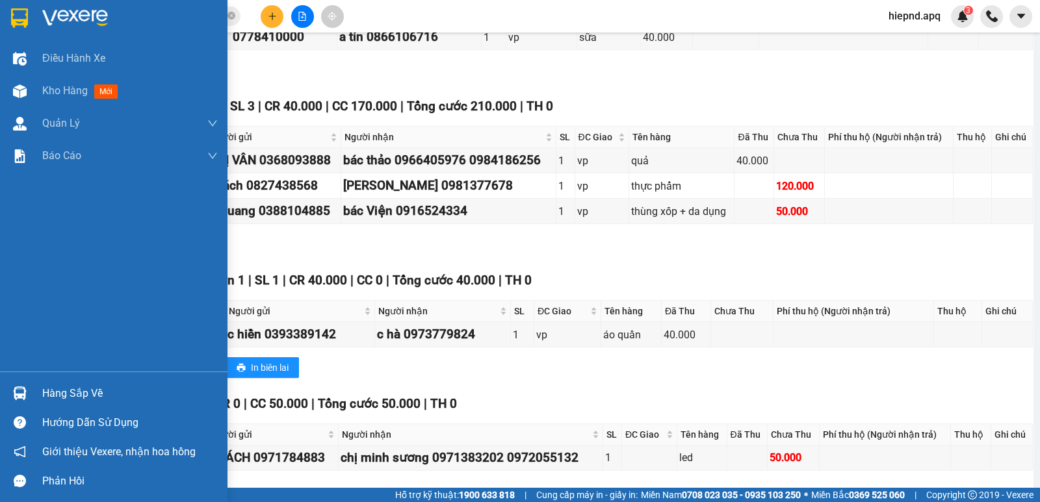
click at [56, 390] on div "Hàng sắp về" at bounding box center [130, 394] width 176 height 20
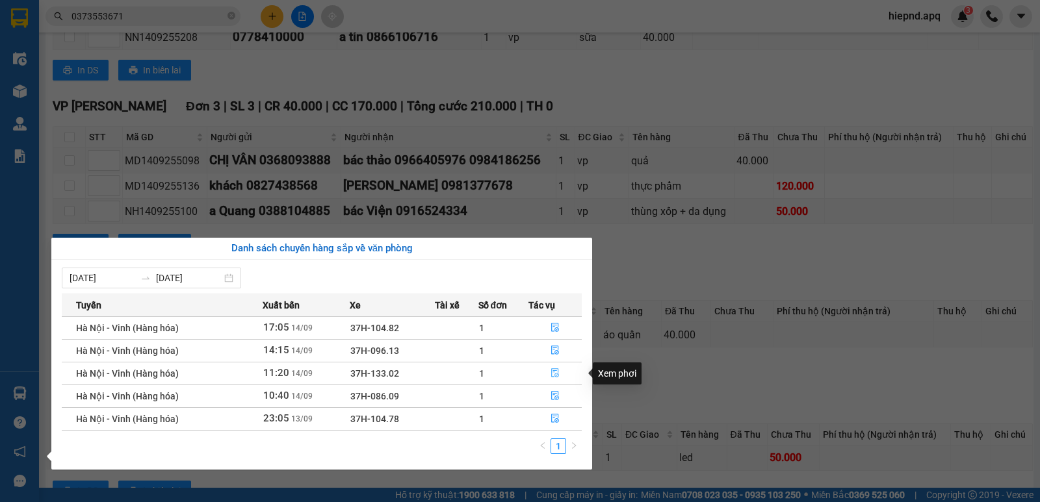
click at [556, 372] on icon "file-done" at bounding box center [555, 373] width 9 height 9
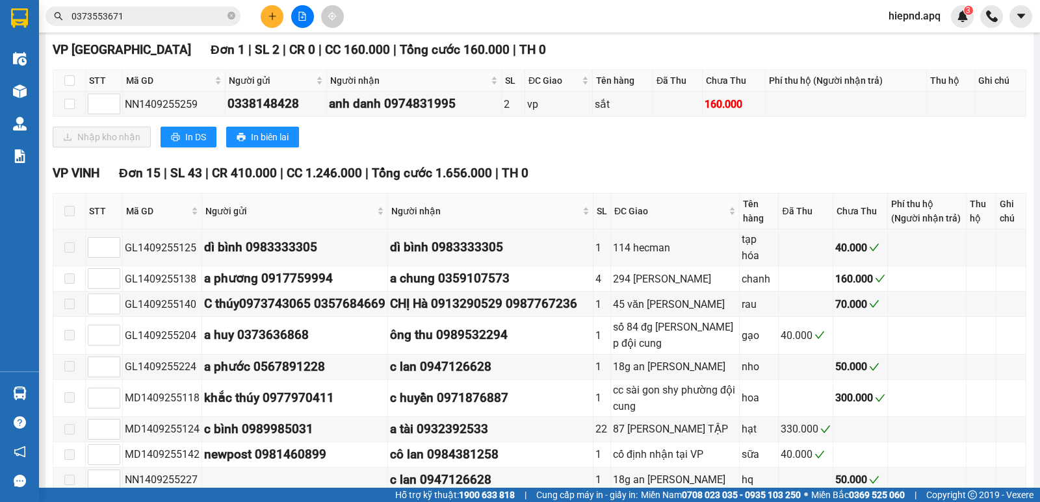
scroll to position [188, 0]
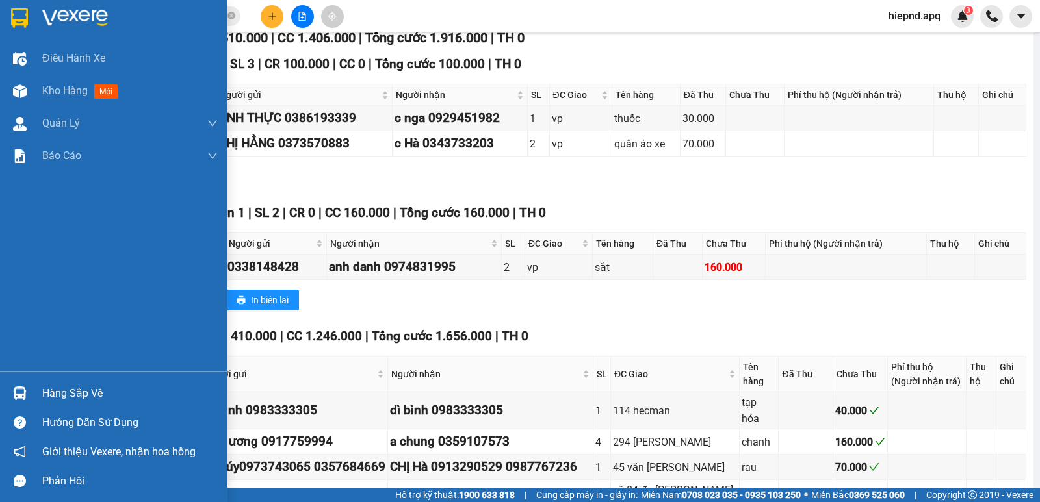
click at [58, 396] on div "Hàng sắp về" at bounding box center [130, 394] width 176 height 20
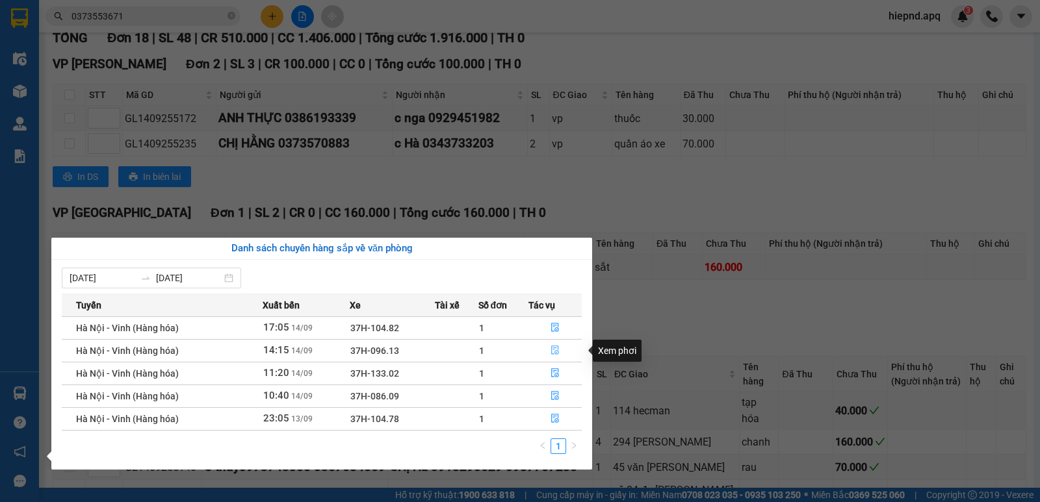
click at [554, 345] on button "button" at bounding box center [555, 351] width 52 height 21
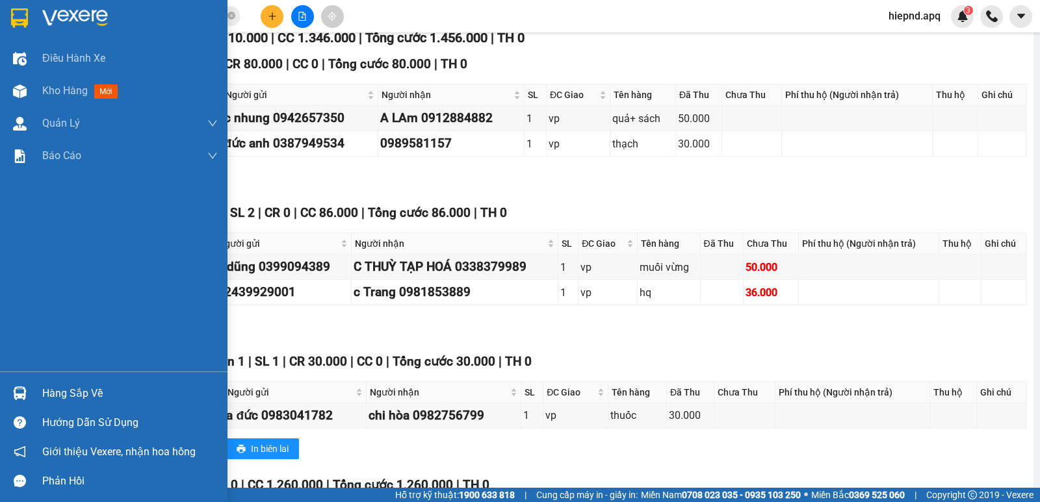
click at [68, 390] on div "Hàng sắp về" at bounding box center [130, 394] width 176 height 20
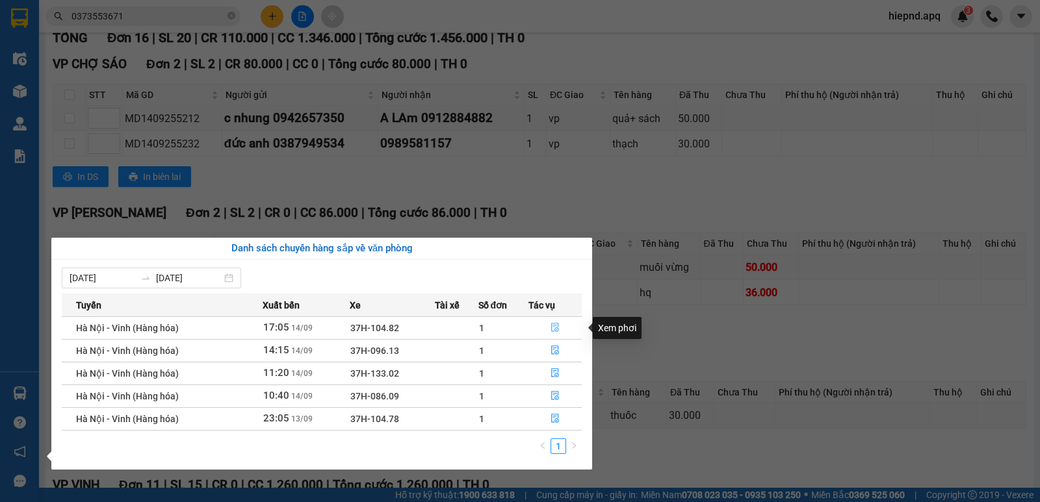
click at [558, 327] on icon "file-done" at bounding box center [555, 328] width 8 height 9
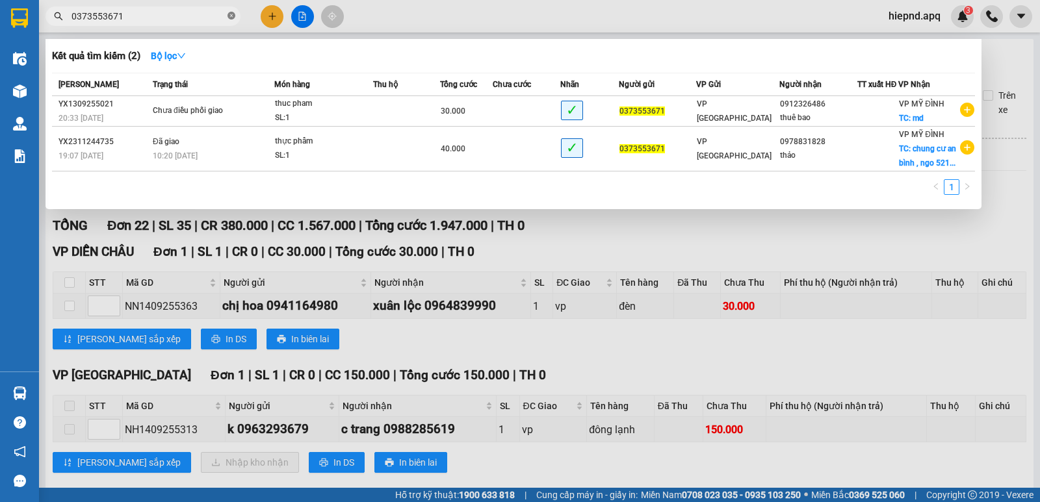
click at [233, 15] on icon "close-circle" at bounding box center [232, 16] width 8 height 8
